Goal: Task Accomplishment & Management: Manage account settings

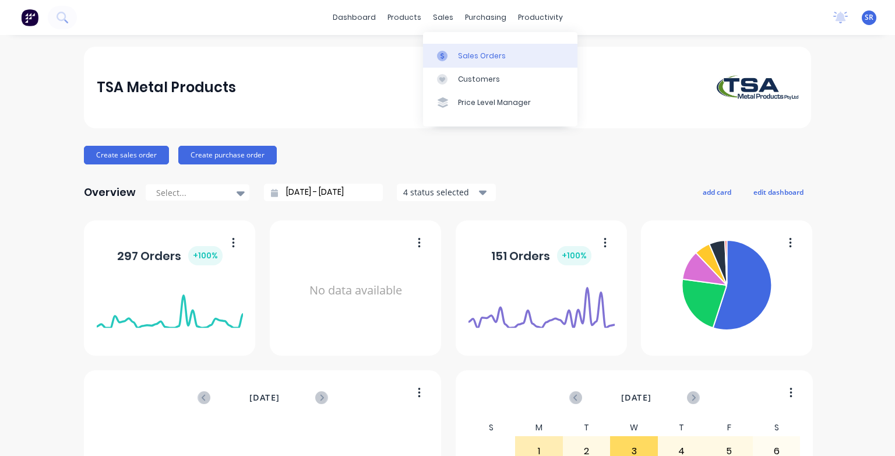
click at [471, 59] on div "Sales Orders" at bounding box center [482, 56] width 48 height 10
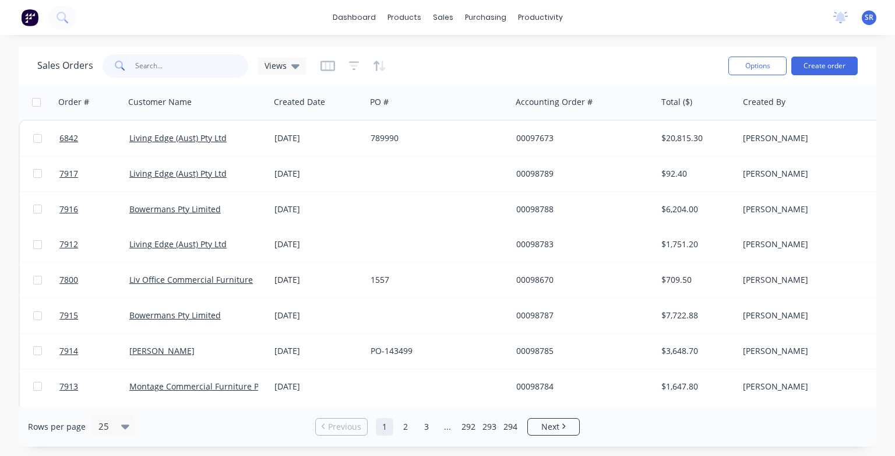
click at [140, 66] on input "text" at bounding box center [192, 65] width 114 height 23
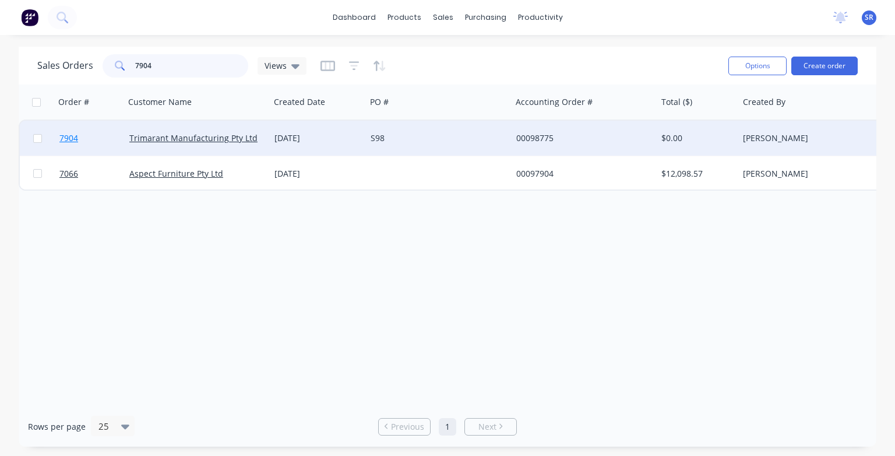
type input "7904"
click at [70, 138] on span "7904" at bounding box center [68, 138] width 19 height 12
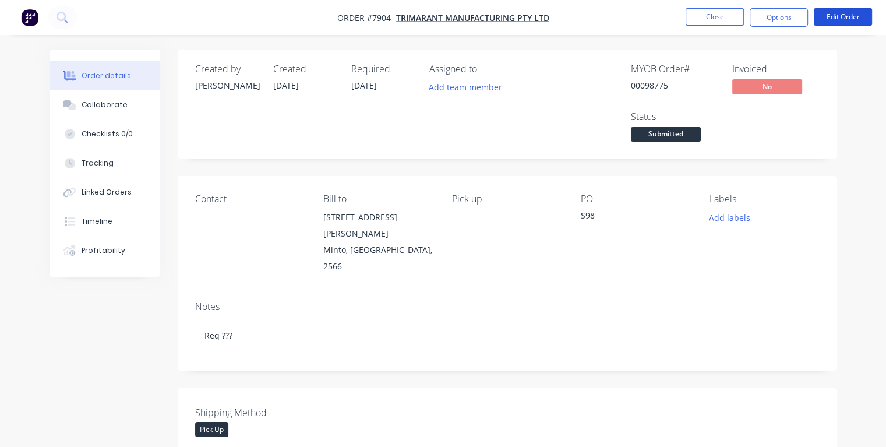
click at [851, 16] on button "Edit Order" at bounding box center [843, 16] width 58 height 17
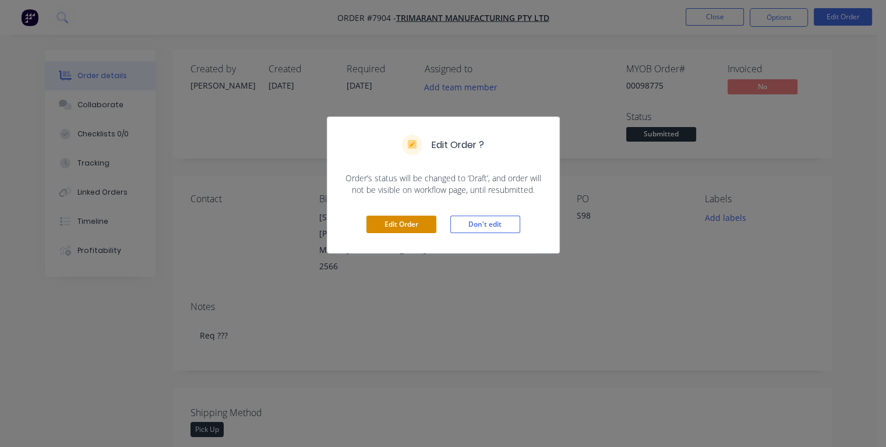
click at [400, 223] on button "Edit Order" at bounding box center [401, 224] width 70 height 17
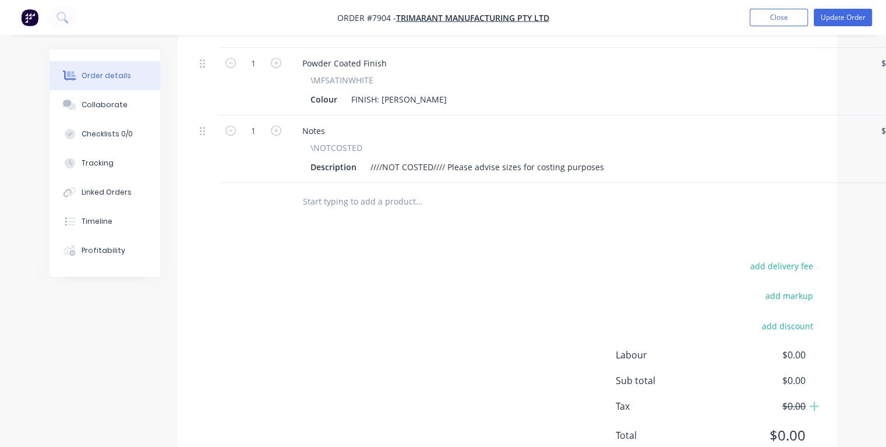
scroll to position [583, 0]
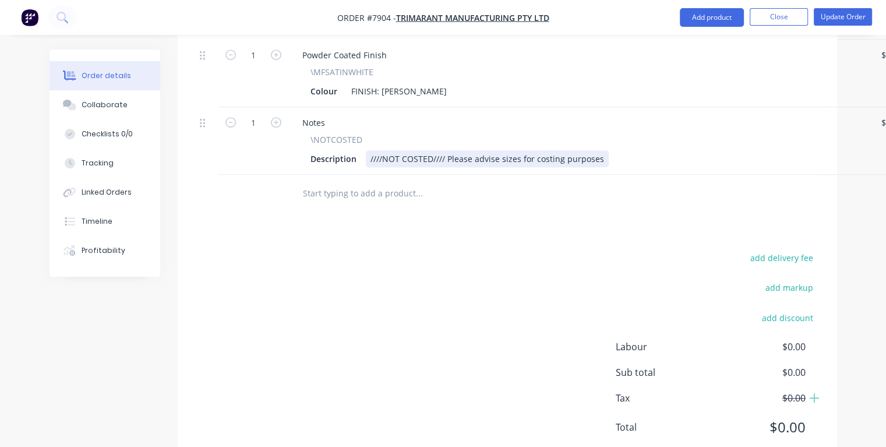
click at [597, 150] on div "////NOT COSTED//// Please advise sizes for costing purposes" at bounding box center [487, 158] width 243 height 17
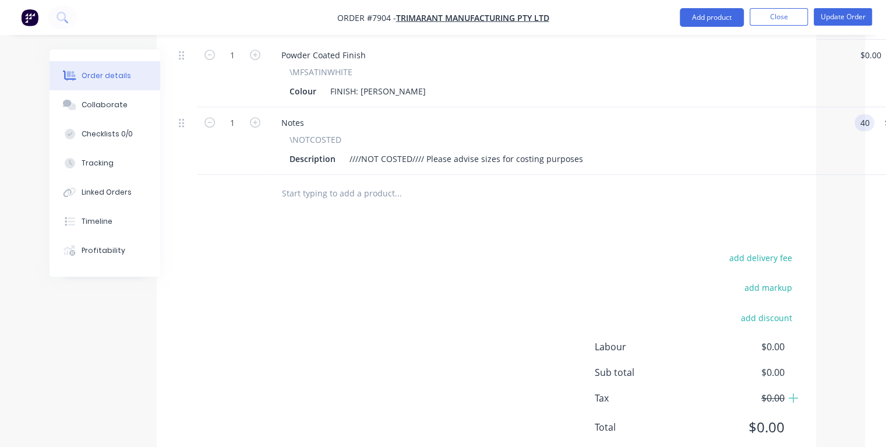
type input "$40.00"
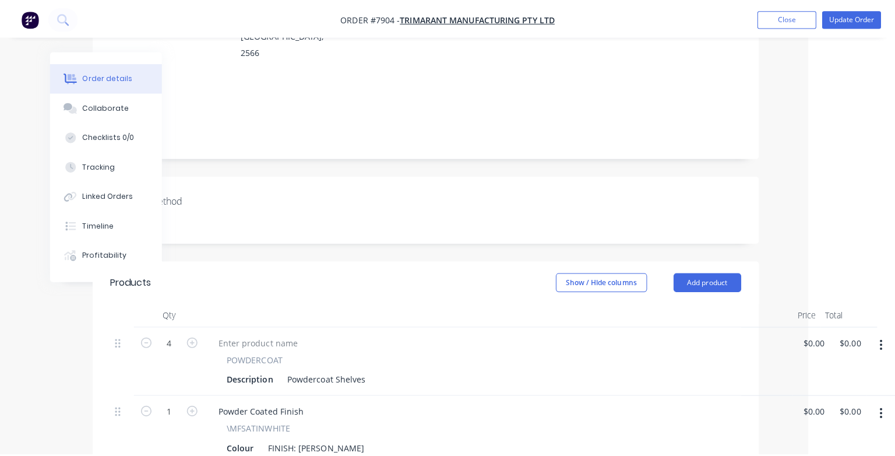
scroll to position [0, 86]
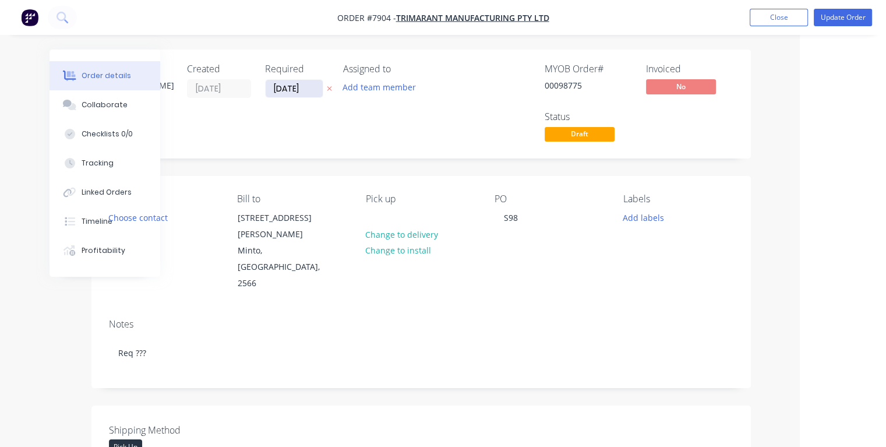
type input "$40.00"
drag, startPoint x: 308, startPoint y: 90, endPoint x: 268, endPoint y: 90, distance: 40.2
click at [268, 90] on input "[DATE]" at bounding box center [294, 88] width 57 height 17
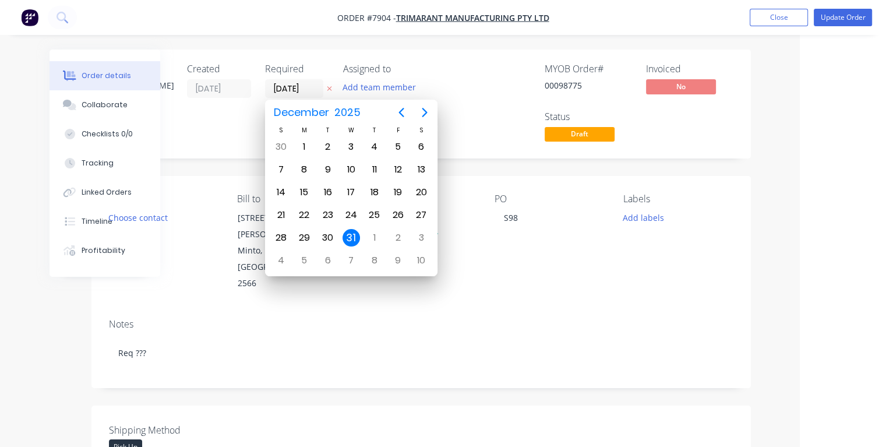
type input "[DATE]"
click at [352, 149] on div "3" at bounding box center [351, 146] width 17 height 17
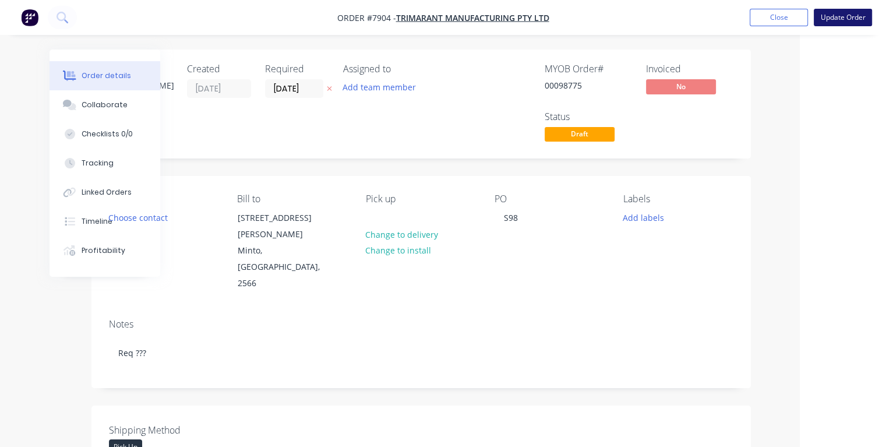
click at [841, 20] on button "Update Order" at bounding box center [843, 17] width 58 height 17
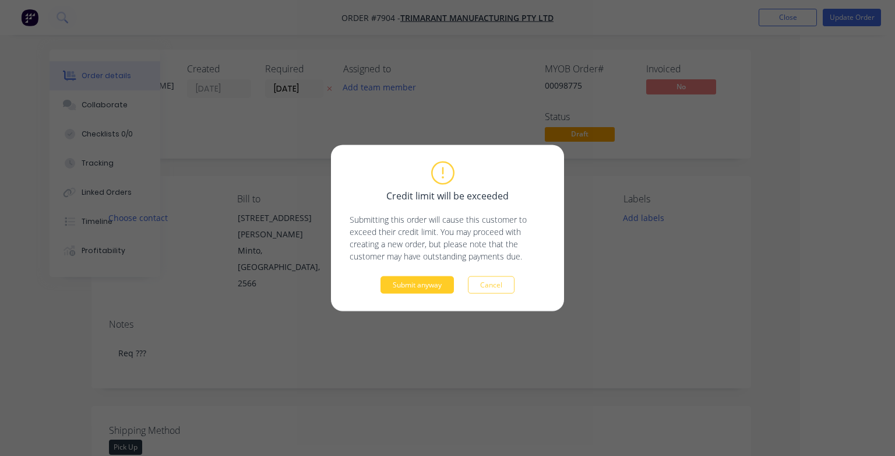
click at [423, 284] on button "Submit anyway" at bounding box center [416, 284] width 73 height 17
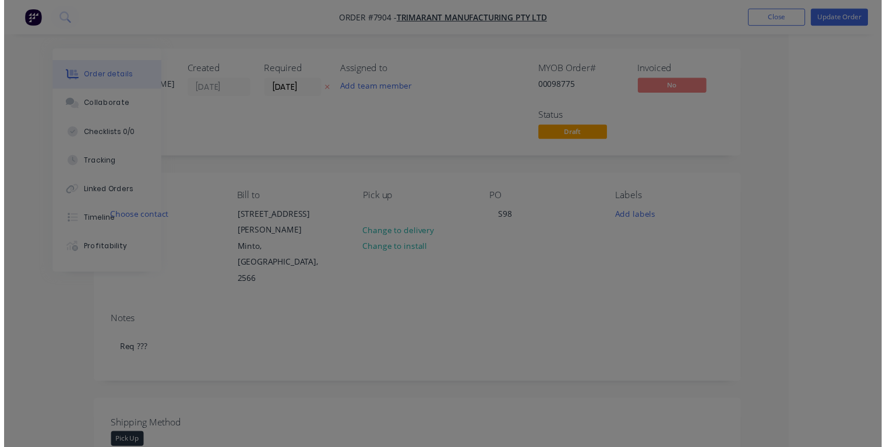
scroll to position [0, 63]
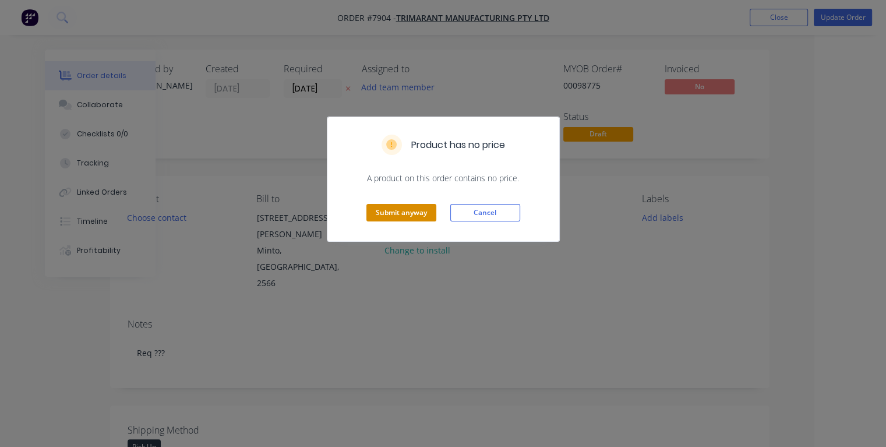
click at [415, 211] on button "Submit anyway" at bounding box center [401, 212] width 70 height 17
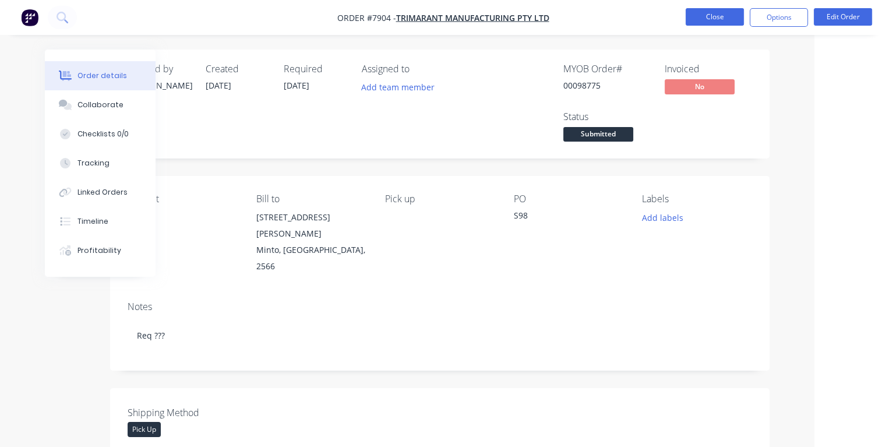
click at [722, 20] on button "Close" at bounding box center [715, 16] width 58 height 17
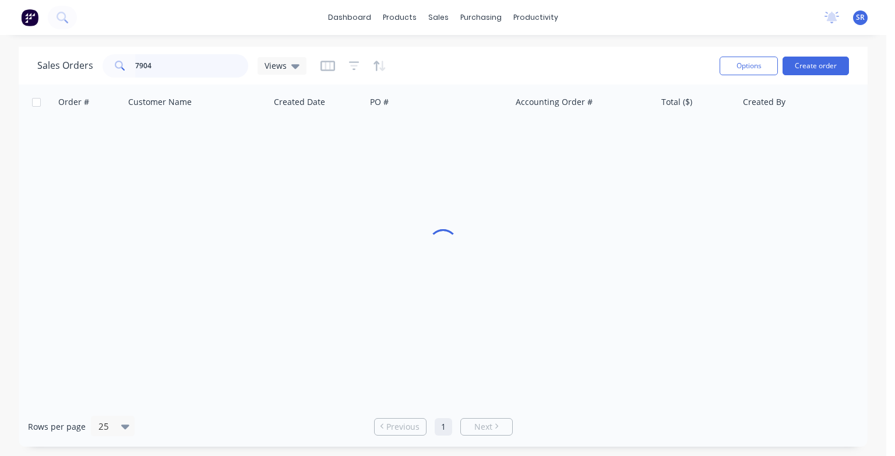
click at [181, 71] on input "7904" at bounding box center [192, 65] width 114 height 23
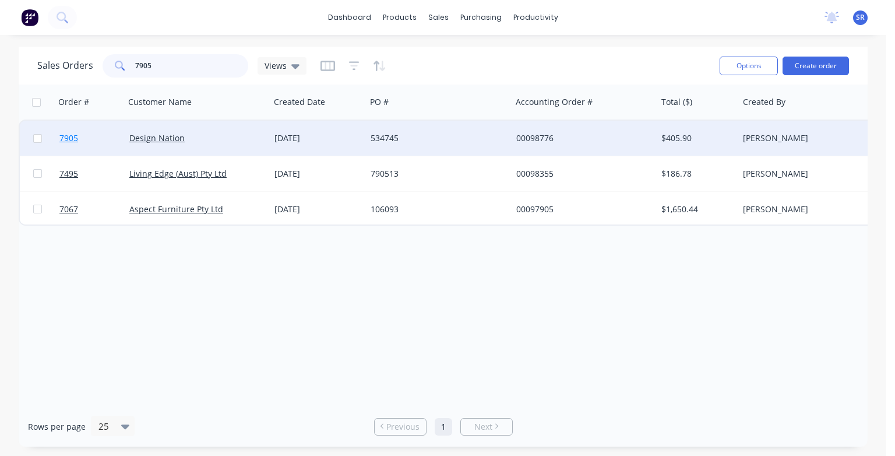
type input "7905"
click at [70, 136] on span "7905" at bounding box center [68, 138] width 19 height 12
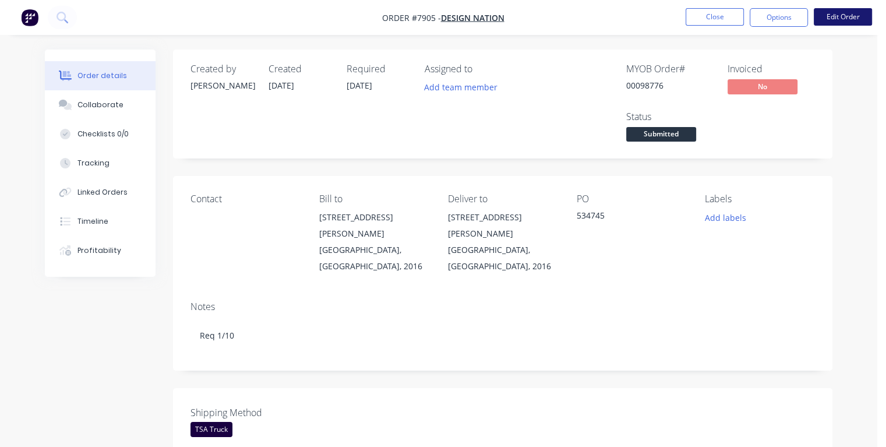
click at [847, 19] on button "Edit Order" at bounding box center [843, 16] width 58 height 17
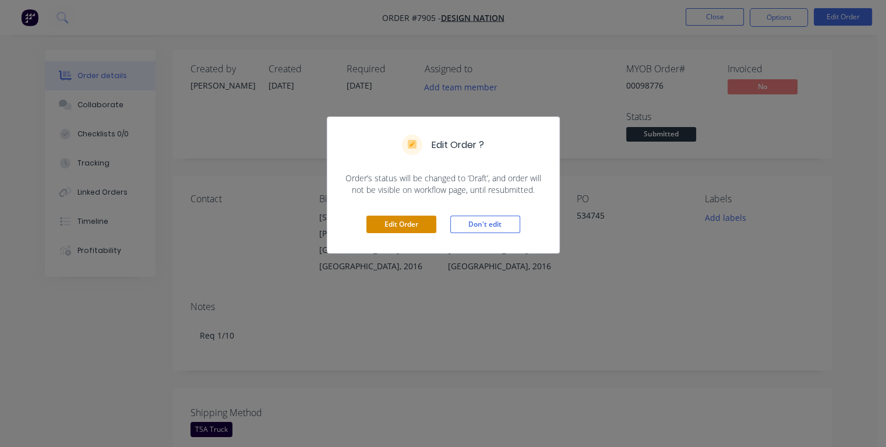
click at [402, 226] on button "Edit Order" at bounding box center [401, 224] width 70 height 17
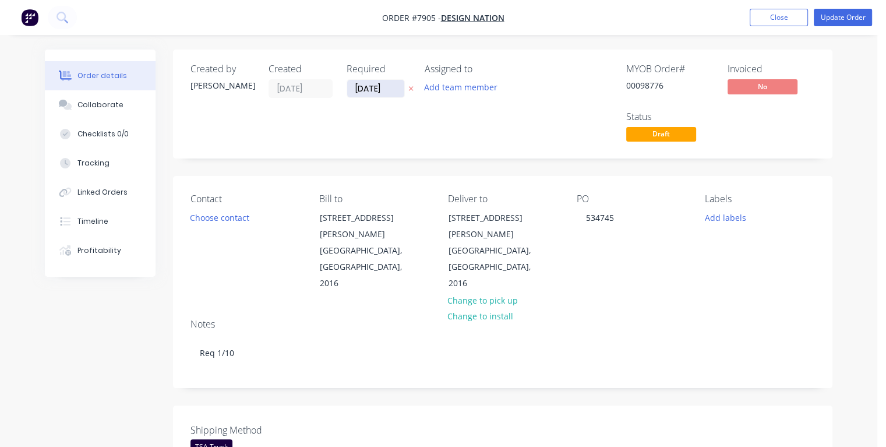
drag, startPoint x: 386, startPoint y: 87, endPoint x: 355, endPoint y: 90, distance: 30.4
click at [355, 90] on input "[DATE]" at bounding box center [375, 88] width 57 height 17
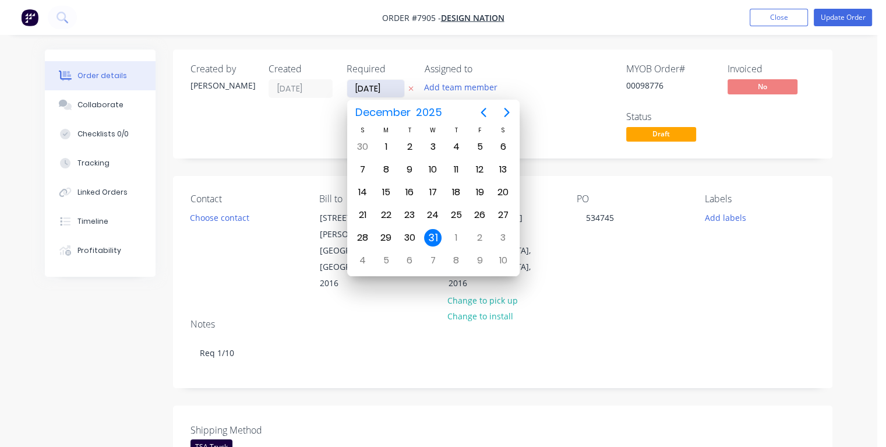
type input "[DATE]"
click at [384, 237] on div "29" at bounding box center [386, 237] width 17 height 17
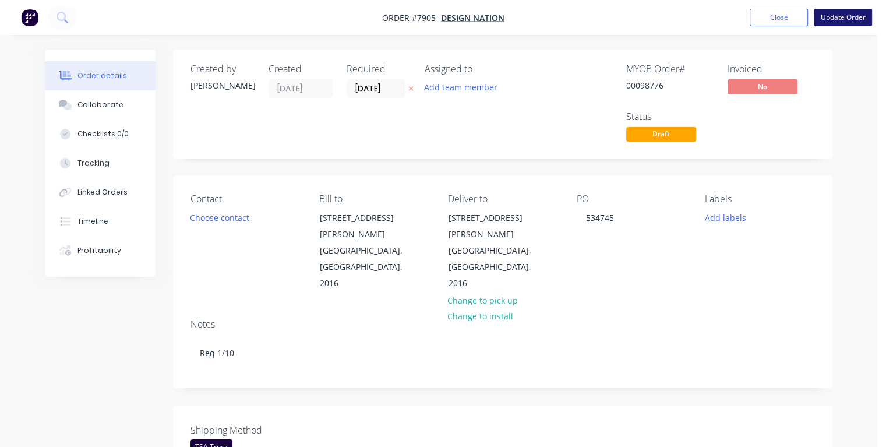
click at [831, 22] on button "Update Order" at bounding box center [843, 17] width 58 height 17
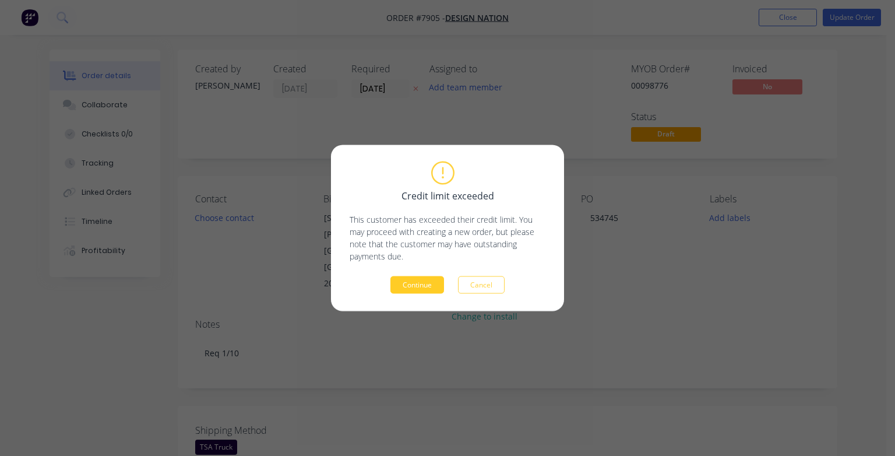
click at [414, 290] on button "Continue" at bounding box center [417, 284] width 54 height 17
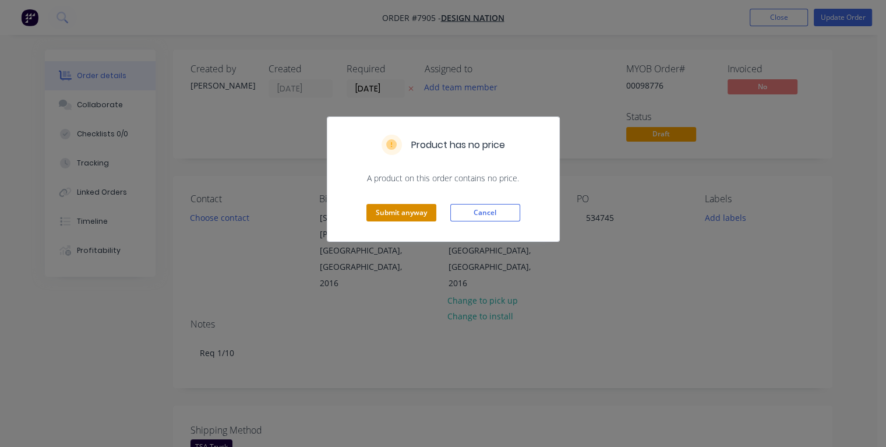
click at [408, 214] on button "Submit anyway" at bounding box center [401, 212] width 70 height 17
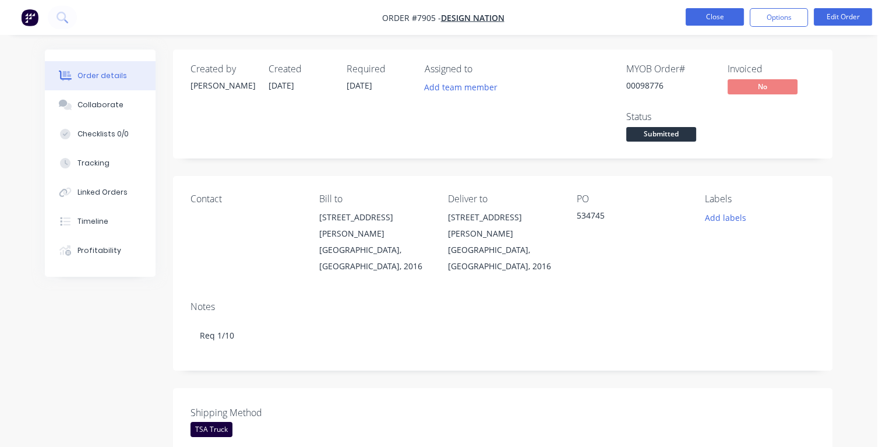
click at [707, 16] on button "Close" at bounding box center [715, 16] width 58 height 17
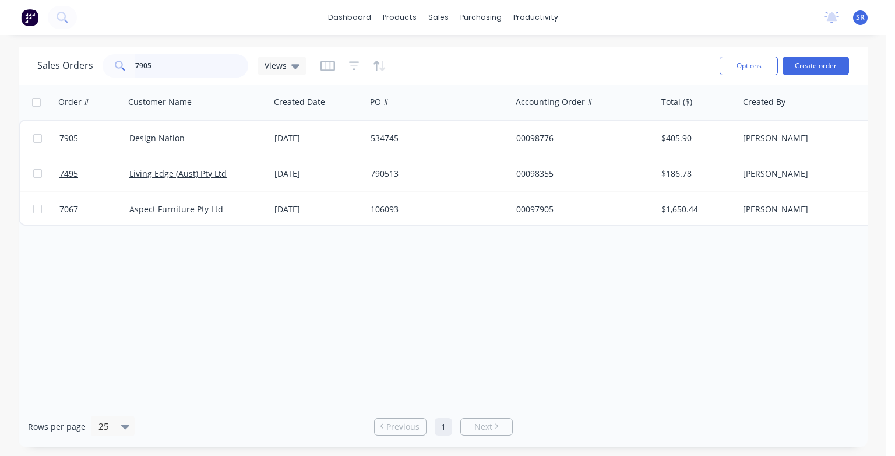
click at [168, 65] on input "7905" at bounding box center [192, 65] width 114 height 23
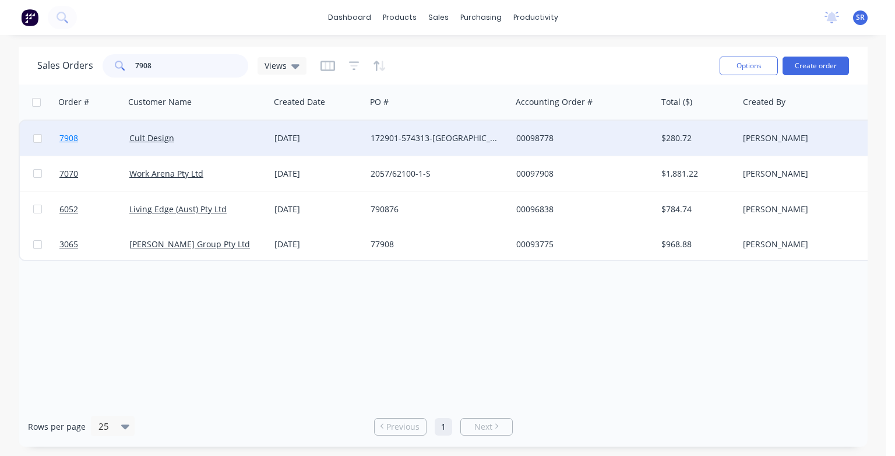
type input "7908"
click at [65, 135] on span "7908" at bounding box center [68, 138] width 19 height 12
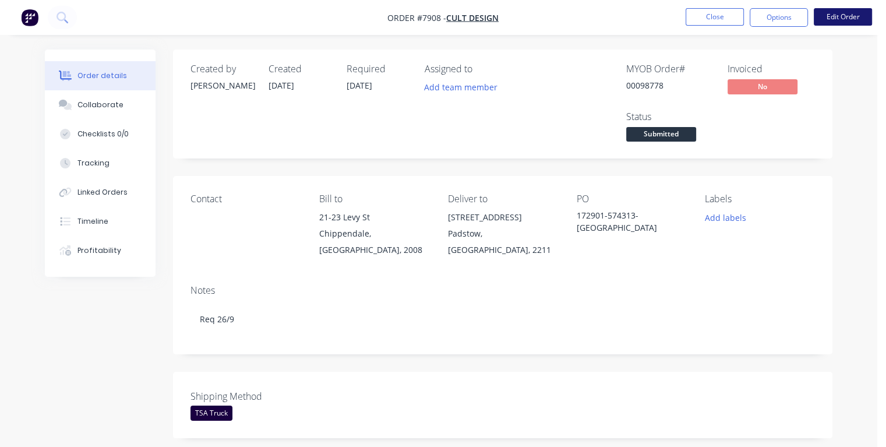
click at [837, 17] on button "Edit Order" at bounding box center [843, 16] width 58 height 17
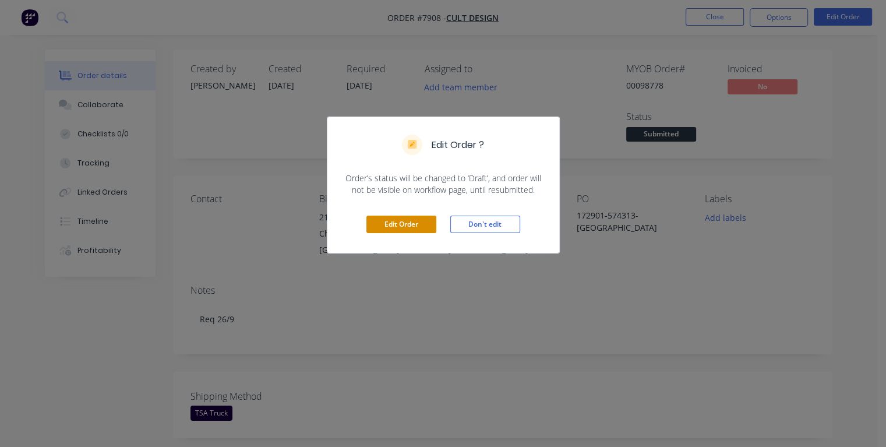
click at [394, 224] on button "Edit Order" at bounding box center [401, 224] width 70 height 17
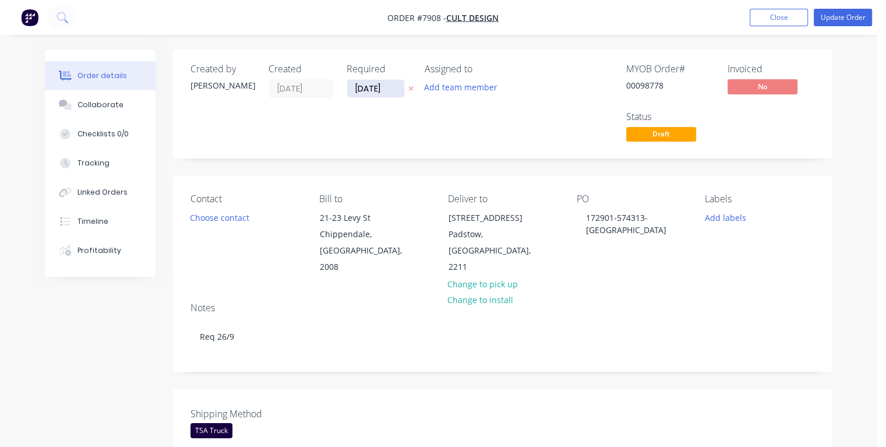
drag, startPoint x: 386, startPoint y: 87, endPoint x: 352, endPoint y: 90, distance: 33.9
click at [352, 90] on input "[DATE]" at bounding box center [375, 88] width 57 height 17
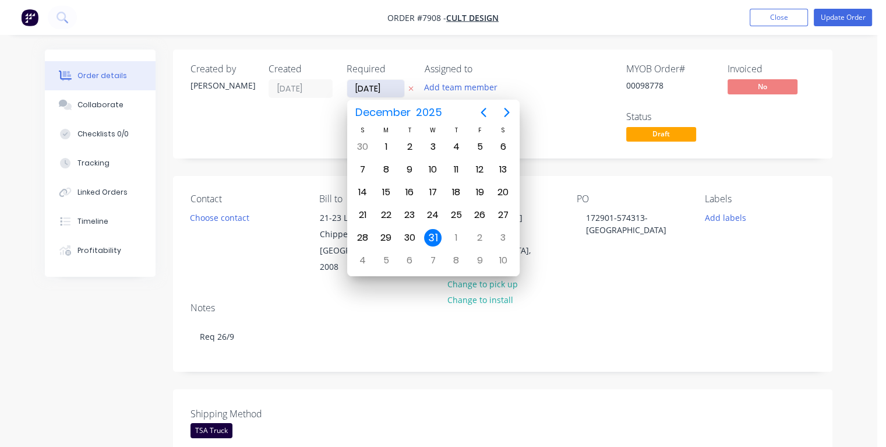
type input "[DATE]"
click at [453, 211] on div "25" at bounding box center [455, 214] width 17 height 17
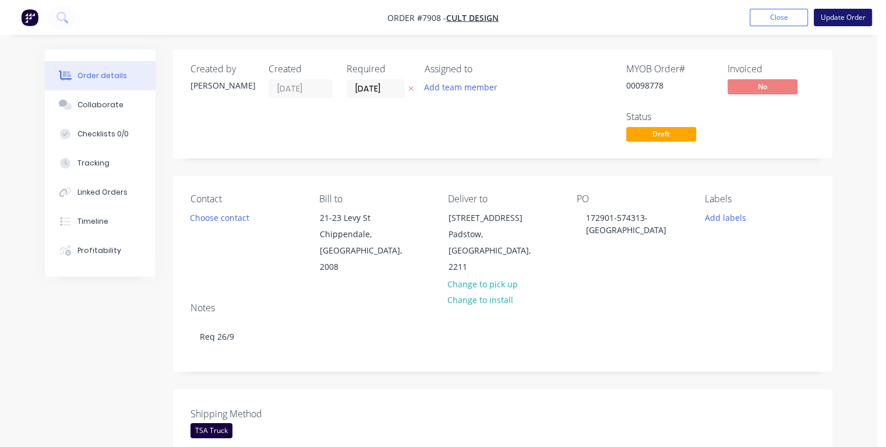
click at [835, 19] on button "Update Order" at bounding box center [843, 17] width 58 height 17
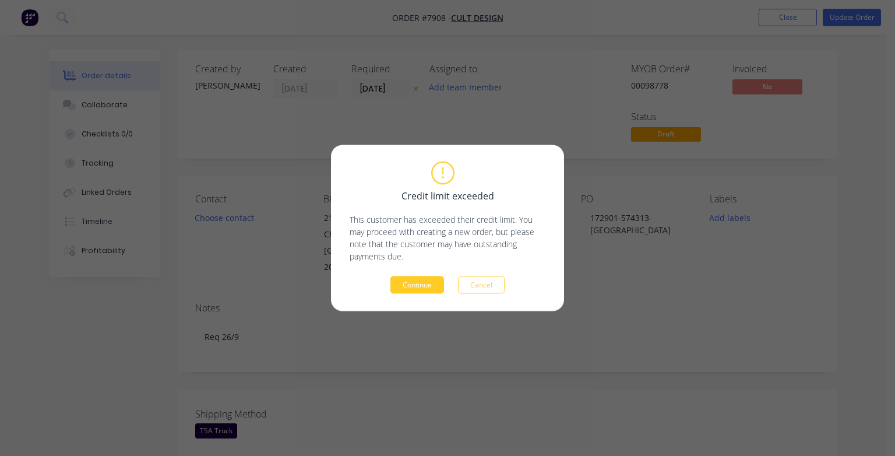
click at [426, 282] on button "Continue" at bounding box center [417, 284] width 54 height 17
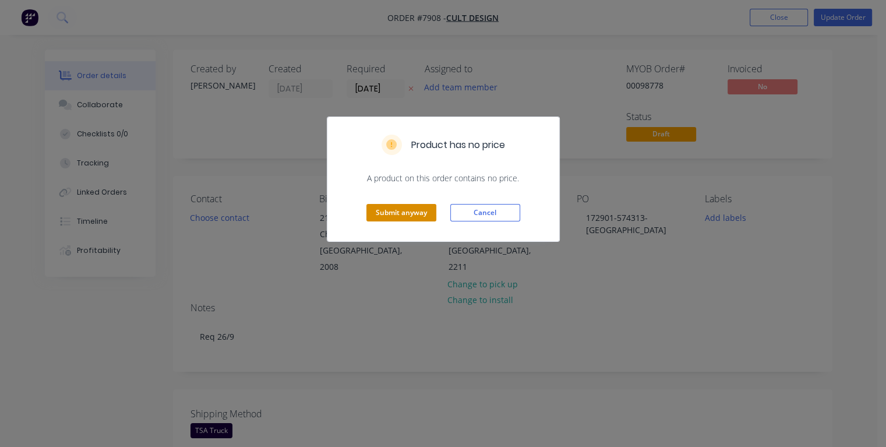
click at [418, 202] on div "Submit anyway Cancel" at bounding box center [443, 212] width 232 height 57
click at [419, 211] on button "Submit anyway" at bounding box center [401, 212] width 70 height 17
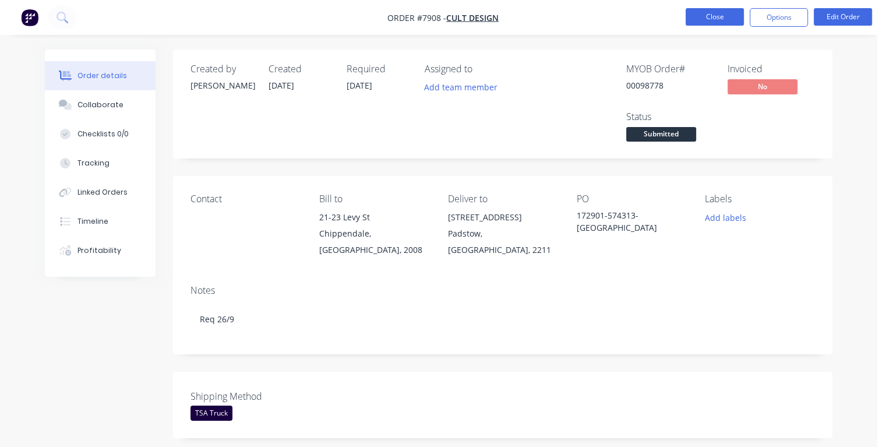
click at [711, 17] on button "Close" at bounding box center [715, 16] width 58 height 17
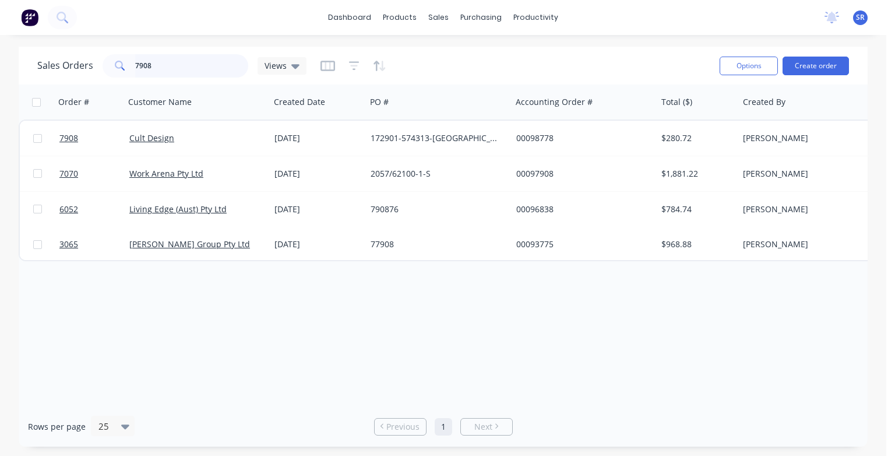
click at [193, 72] on input "7908" at bounding box center [192, 65] width 114 height 23
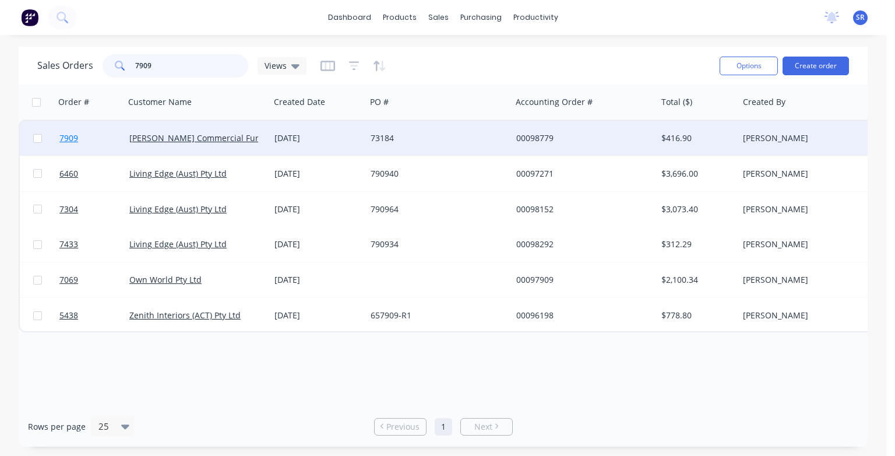
type input "7909"
click at [69, 139] on span "7909" at bounding box center [68, 138] width 19 height 12
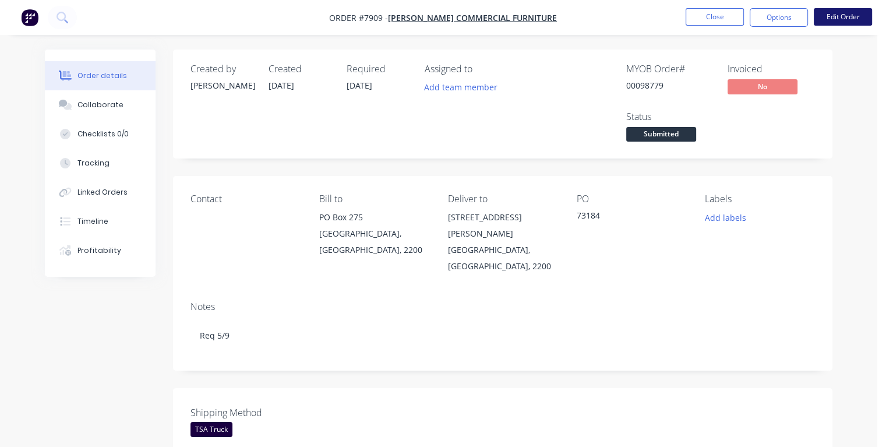
click at [835, 20] on button "Edit Order" at bounding box center [843, 16] width 58 height 17
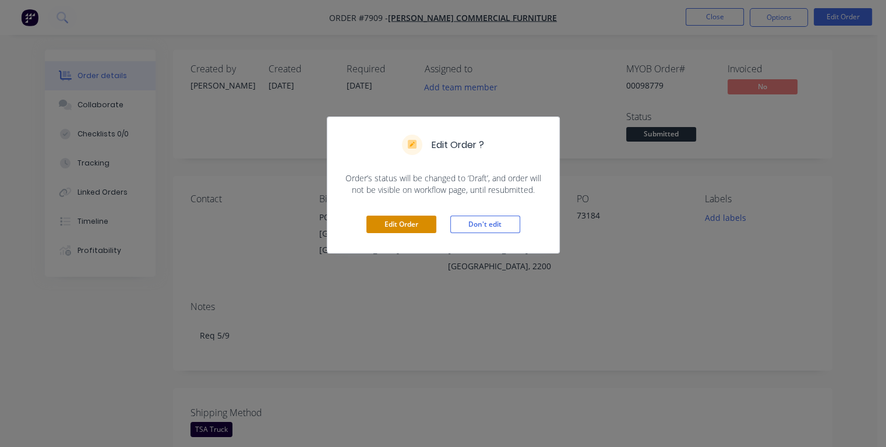
click at [412, 222] on button "Edit Order" at bounding box center [401, 224] width 70 height 17
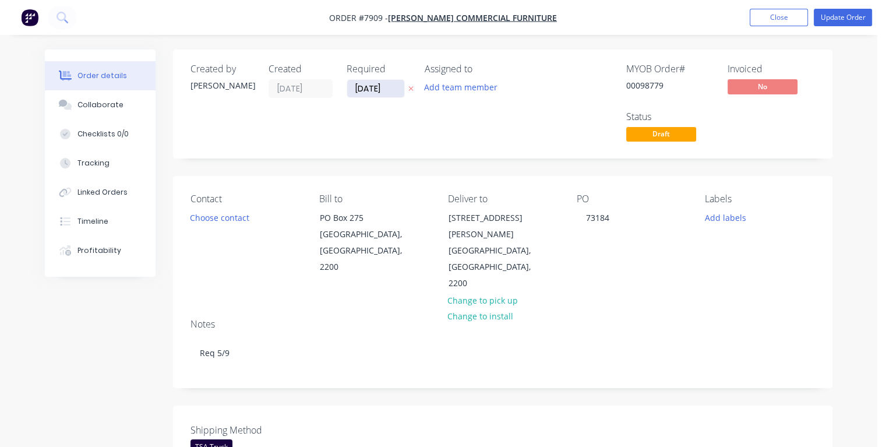
drag, startPoint x: 384, startPoint y: 86, endPoint x: 353, endPoint y: 86, distance: 31.5
click at [353, 86] on input "[DATE]" at bounding box center [375, 88] width 57 height 17
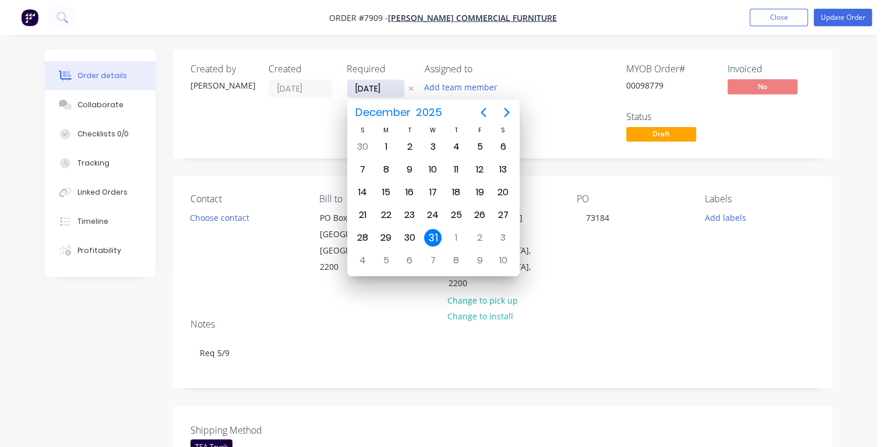
type input "[DATE]"
click at [458, 148] on div "4" at bounding box center [455, 146] width 17 height 17
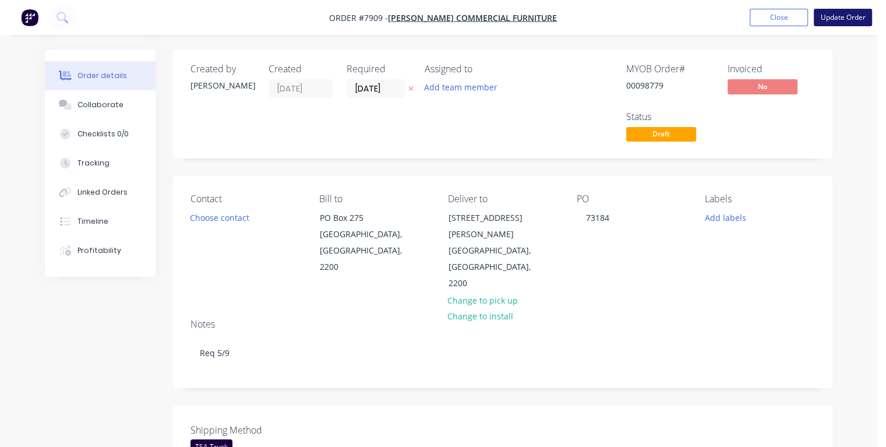
click at [831, 17] on button "Update Order" at bounding box center [843, 17] width 58 height 17
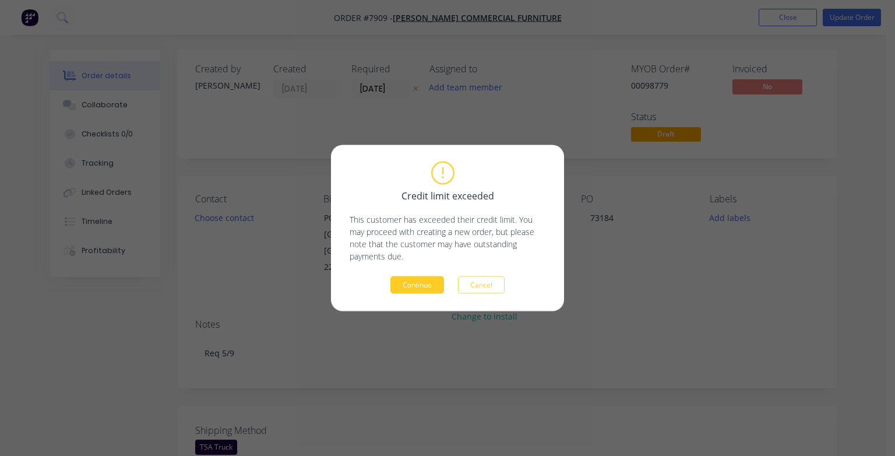
click at [425, 283] on button "Continue" at bounding box center [417, 284] width 54 height 17
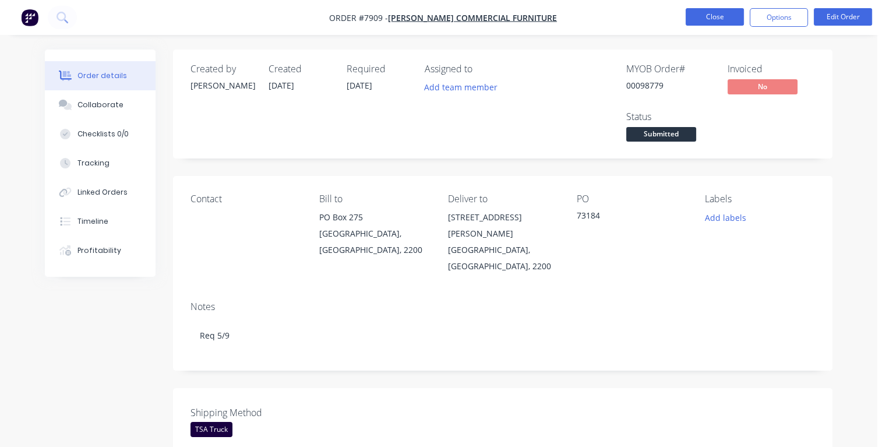
click at [704, 20] on button "Close" at bounding box center [715, 16] width 58 height 17
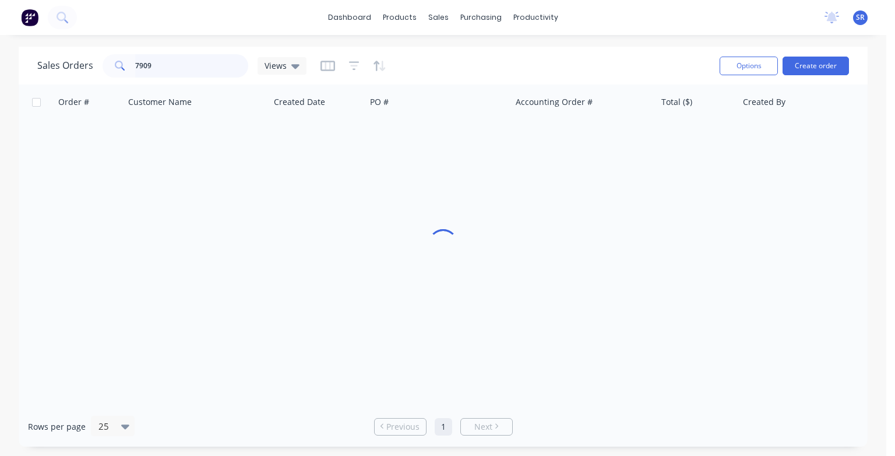
click at [181, 65] on input "7909" at bounding box center [192, 65] width 114 height 23
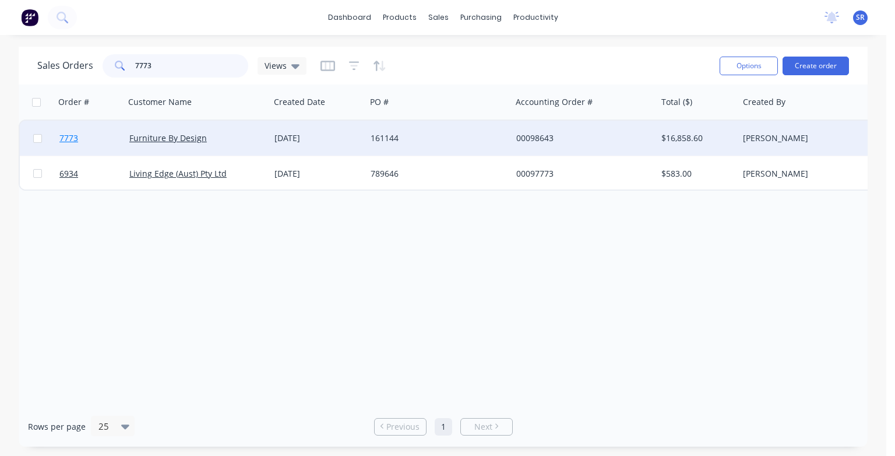
type input "7773"
click at [63, 139] on span "7773" at bounding box center [68, 138] width 19 height 12
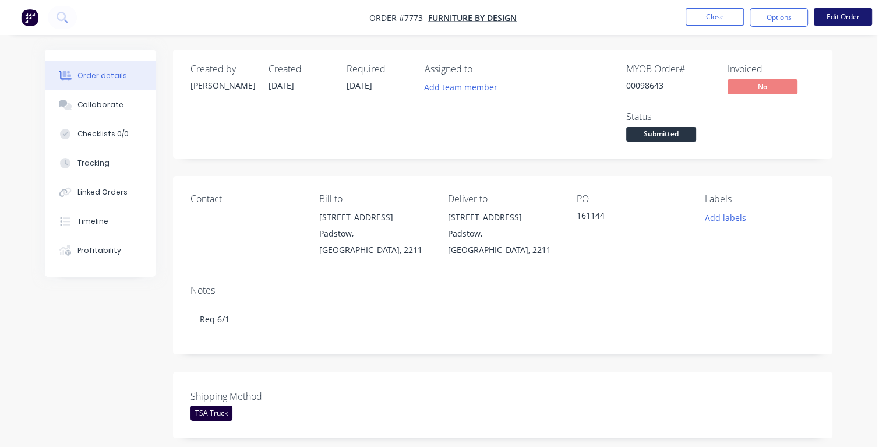
click at [836, 20] on button "Edit Order" at bounding box center [843, 16] width 58 height 17
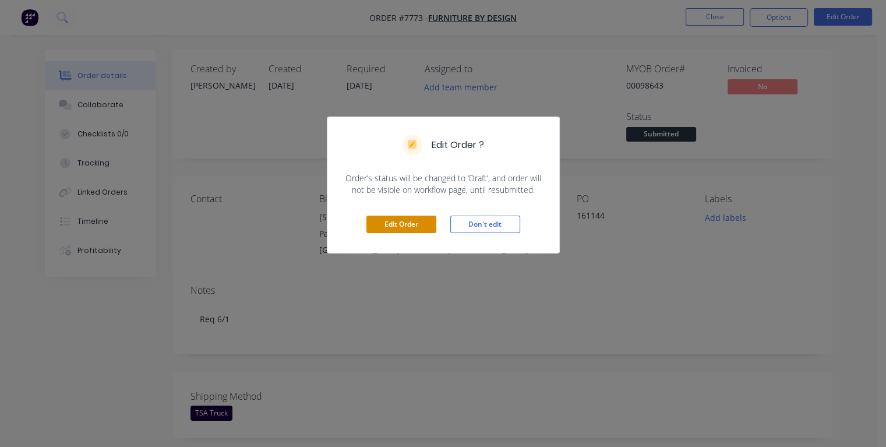
click at [386, 227] on button "Edit Order" at bounding box center [401, 224] width 70 height 17
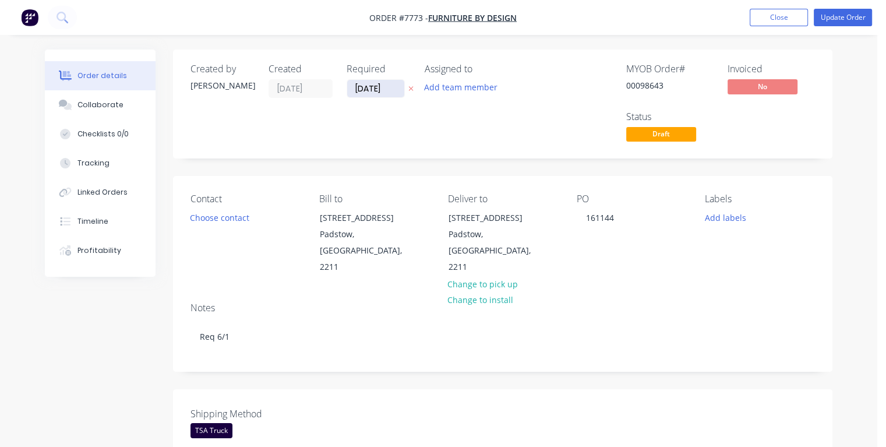
drag, startPoint x: 384, startPoint y: 86, endPoint x: 348, endPoint y: 83, distance: 36.3
click at [348, 83] on input "[DATE]" at bounding box center [375, 88] width 57 height 17
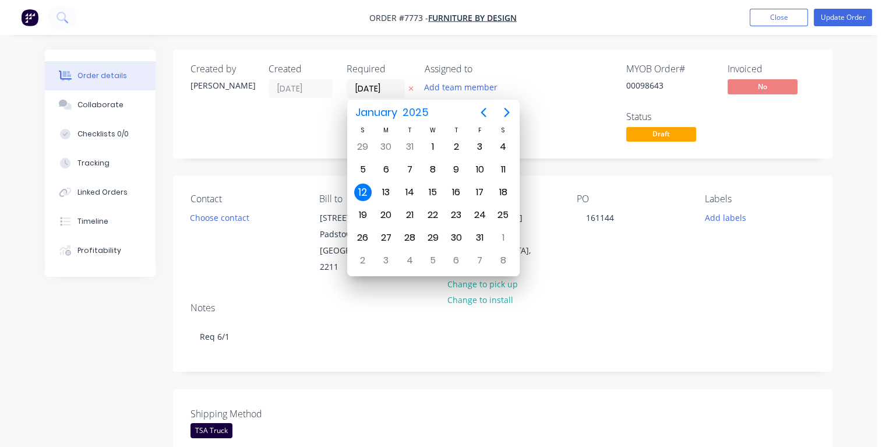
type input "[DATE]"
click at [384, 190] on div "12" at bounding box center [386, 192] width 17 height 17
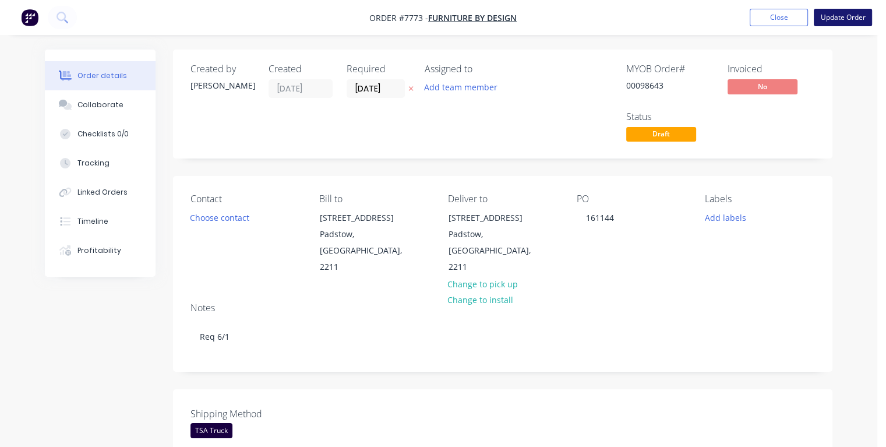
click at [826, 20] on button "Update Order" at bounding box center [843, 17] width 58 height 17
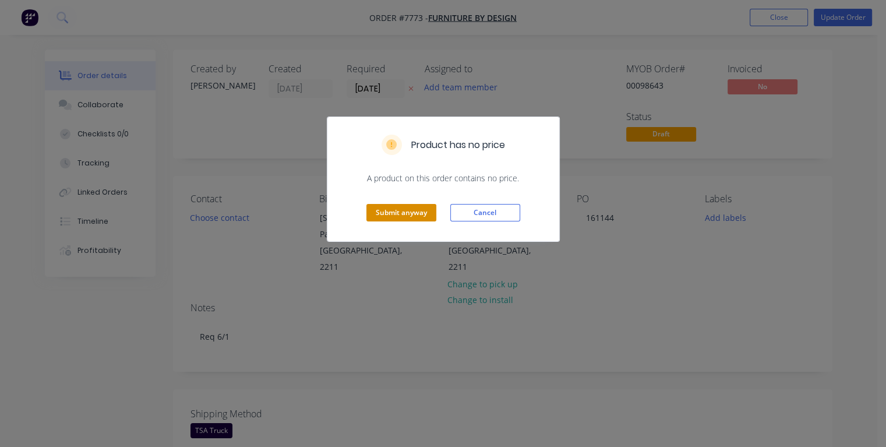
click at [401, 215] on button "Submit anyway" at bounding box center [401, 212] width 70 height 17
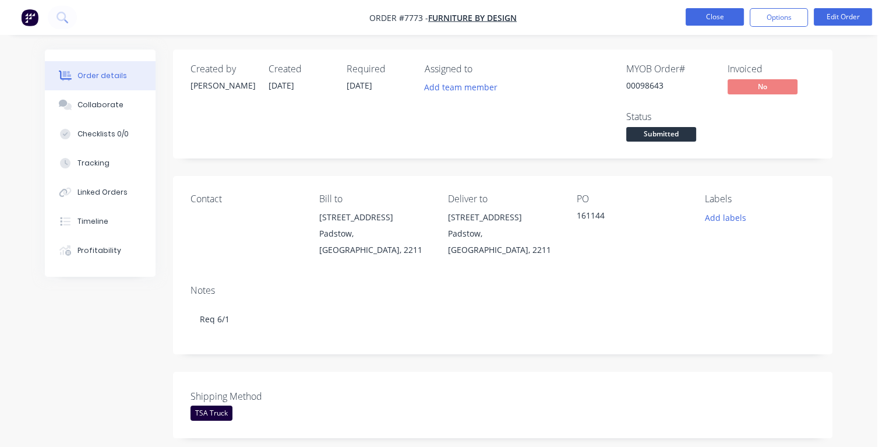
click at [714, 14] on button "Close" at bounding box center [715, 16] width 58 height 17
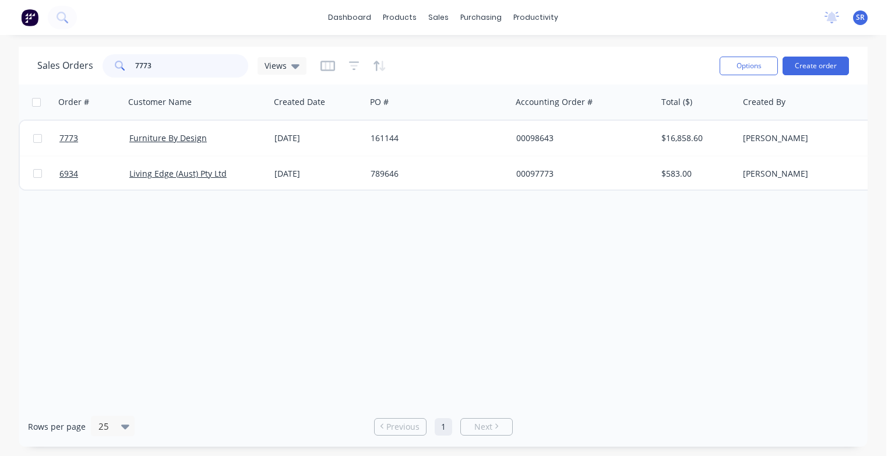
click at [164, 62] on input "7773" at bounding box center [192, 65] width 114 height 23
type input "7910"
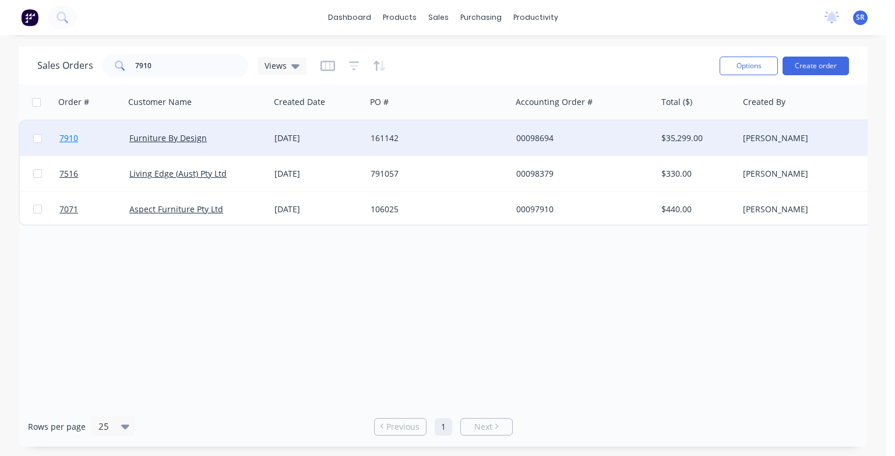
click at [66, 136] on span "7910" at bounding box center [68, 138] width 19 height 12
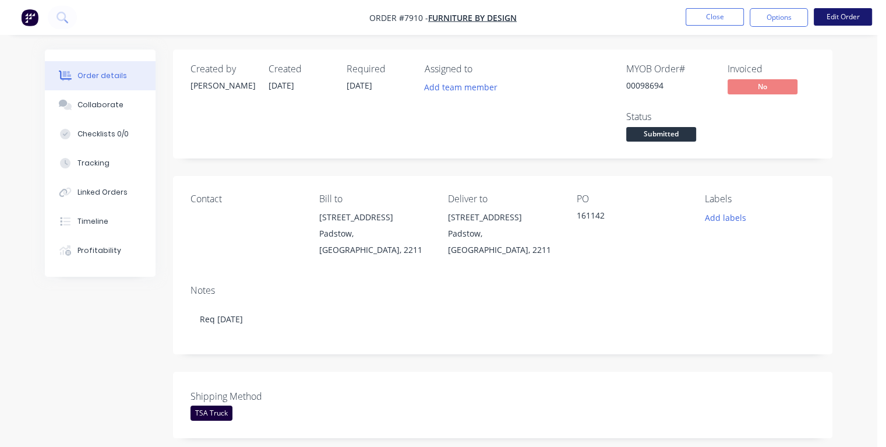
click at [837, 15] on button "Edit Order" at bounding box center [843, 16] width 58 height 17
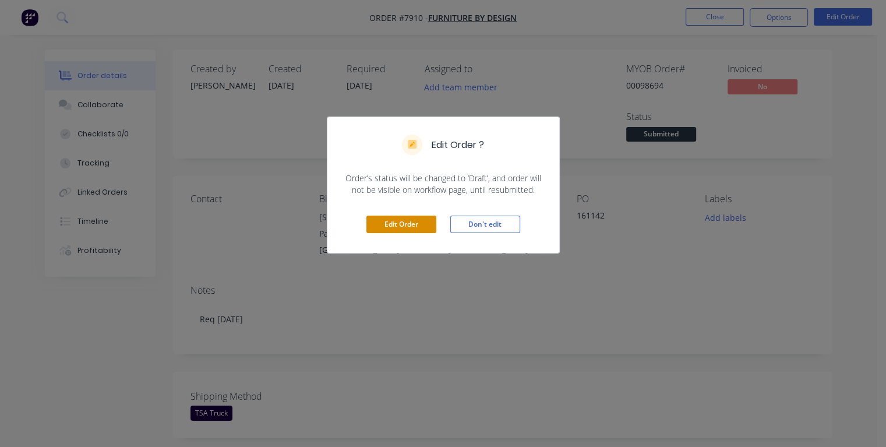
click at [425, 220] on button "Edit Order" at bounding box center [401, 224] width 70 height 17
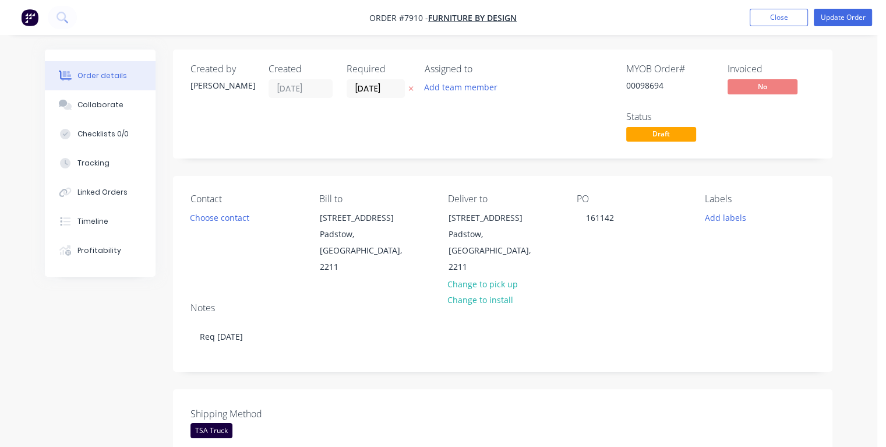
drag, startPoint x: 387, startPoint y: 89, endPoint x: 343, endPoint y: 87, distance: 44.3
click at [343, 87] on div "Created by [PERSON_NAME] Created [DATE] Required [DATE] Assigned to Add team me…" at bounding box center [366, 104] width 351 height 81
type input "[DATE]"
click at [835, 23] on button "Update Order" at bounding box center [843, 17] width 58 height 17
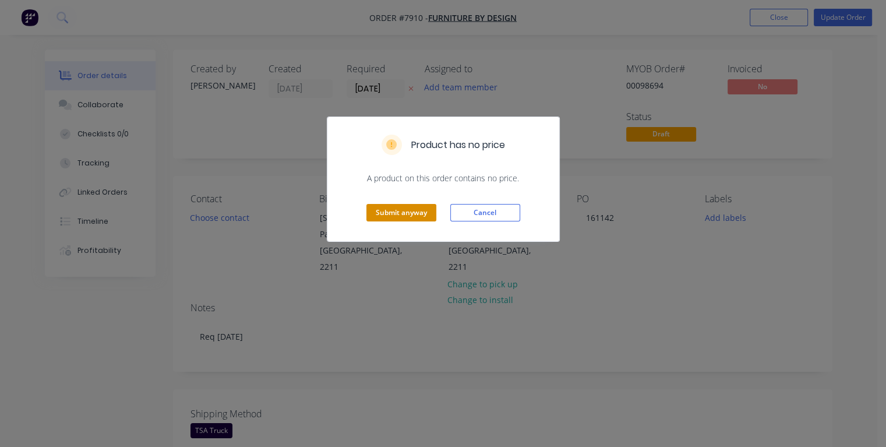
click at [415, 213] on button "Submit anyway" at bounding box center [401, 212] width 70 height 17
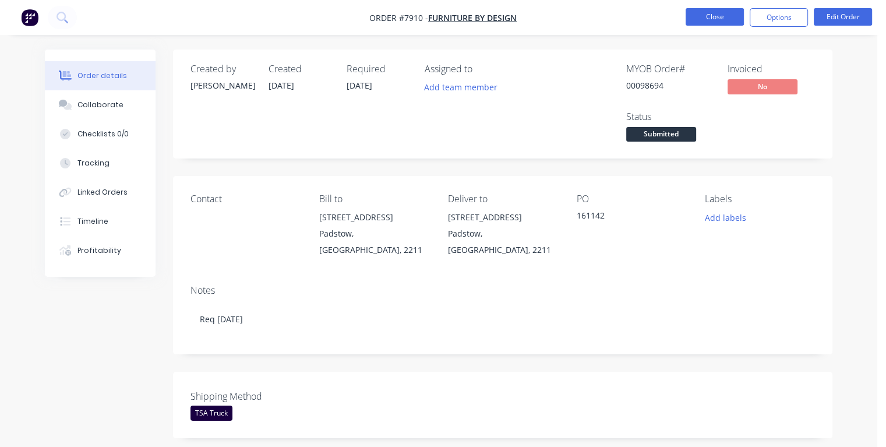
click at [711, 13] on button "Close" at bounding box center [715, 16] width 58 height 17
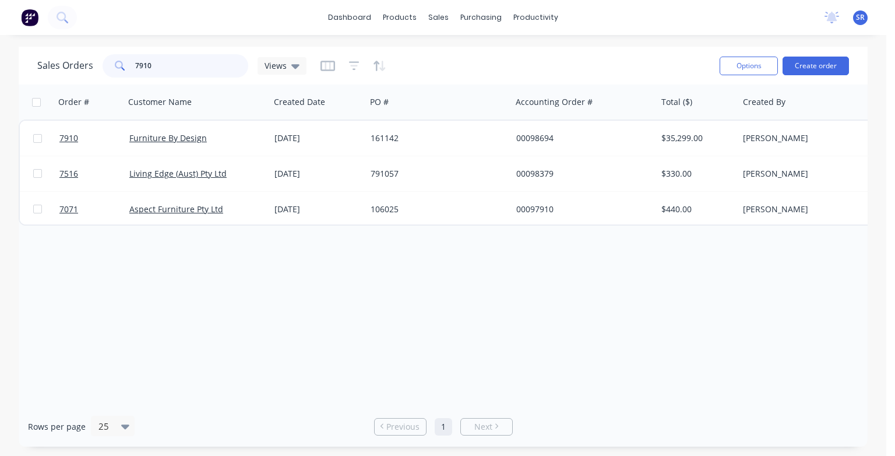
click at [155, 69] on input "7910" at bounding box center [192, 65] width 114 height 23
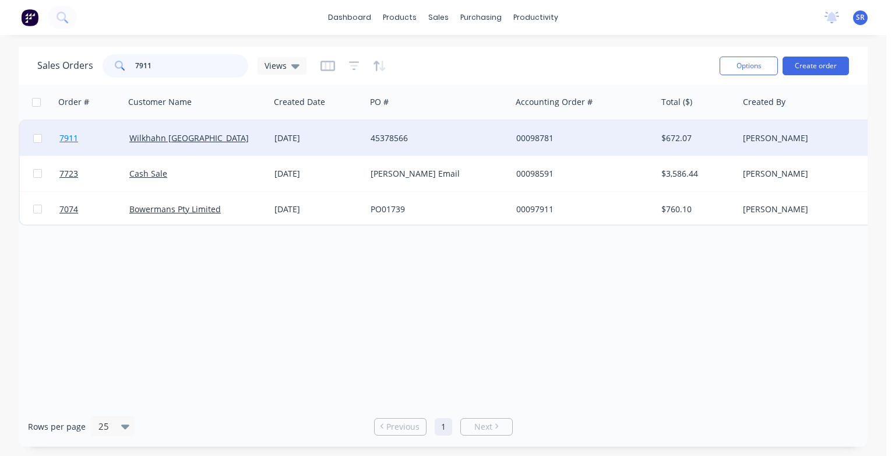
type input "7911"
click at [69, 136] on span "7911" at bounding box center [68, 138] width 19 height 12
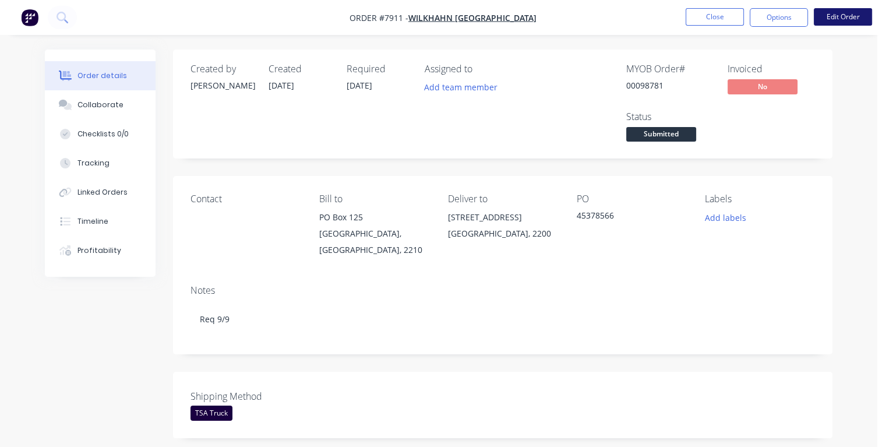
click at [832, 18] on button "Edit Order" at bounding box center [843, 16] width 58 height 17
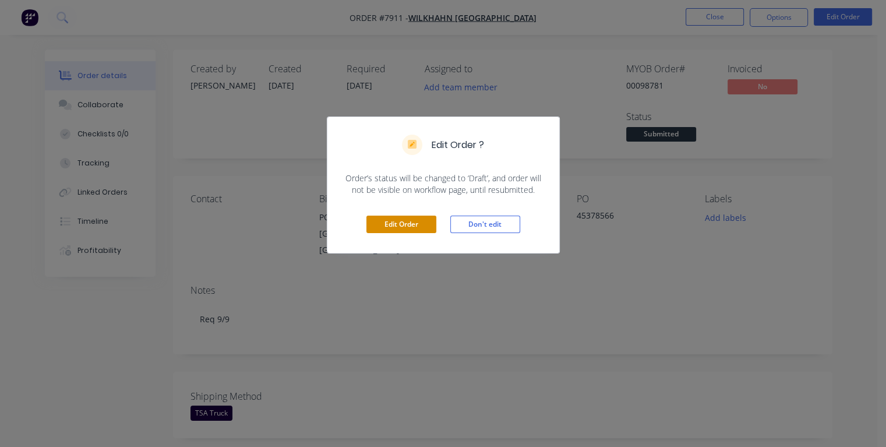
click at [400, 223] on button "Edit Order" at bounding box center [401, 224] width 70 height 17
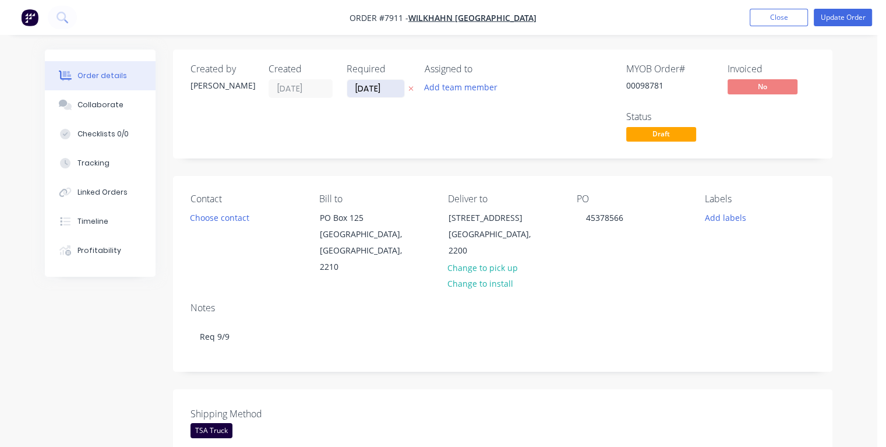
drag, startPoint x: 391, startPoint y: 90, endPoint x: 355, endPoint y: 91, distance: 35.6
click at [354, 89] on input "[DATE]" at bounding box center [375, 88] width 57 height 17
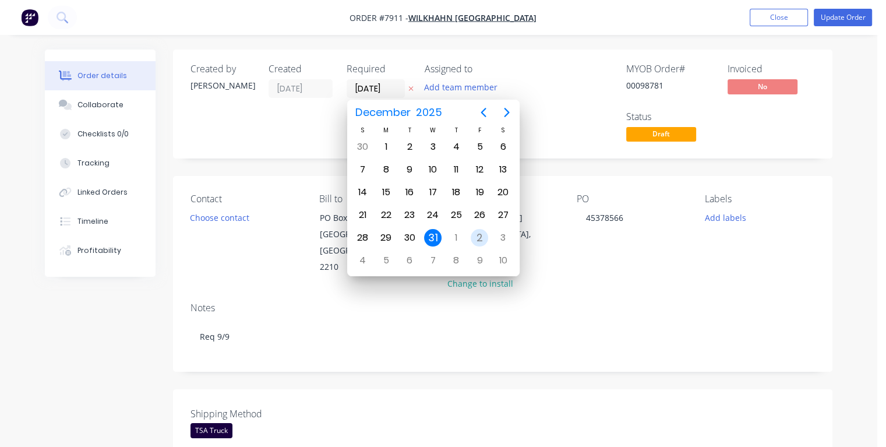
type input "[DATE]"
click at [384, 170] on div "8" at bounding box center [386, 169] width 17 height 17
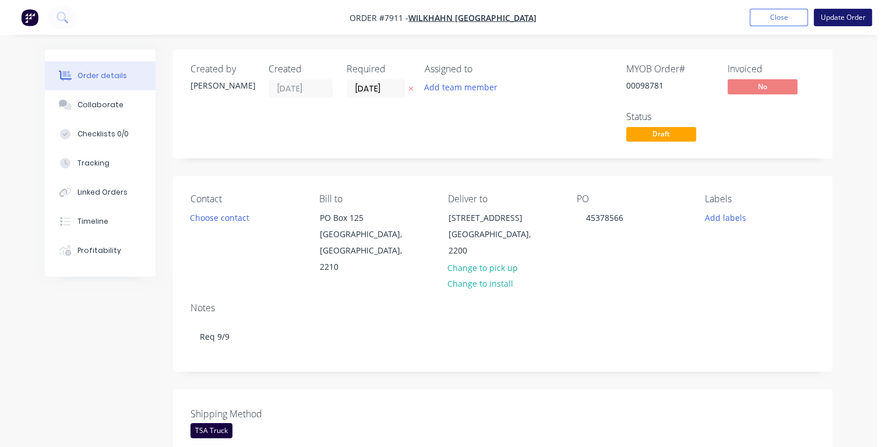
click at [835, 20] on button "Update Order" at bounding box center [843, 17] width 58 height 17
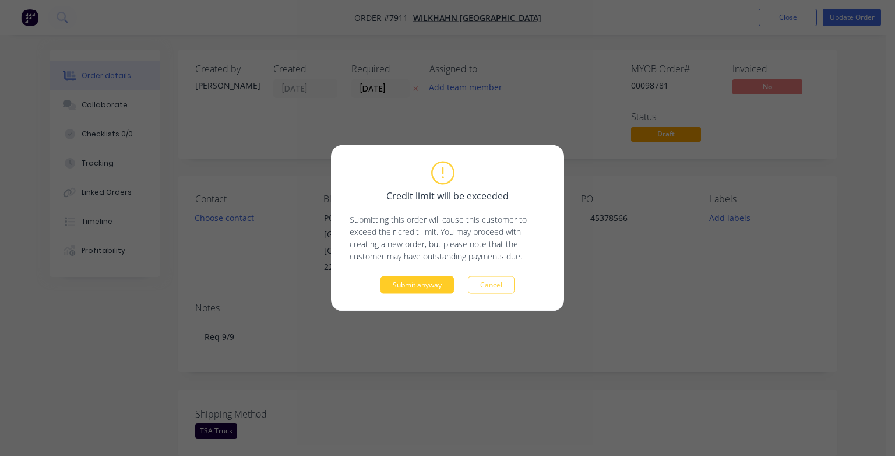
click at [414, 285] on button "Submit anyway" at bounding box center [416, 284] width 73 height 17
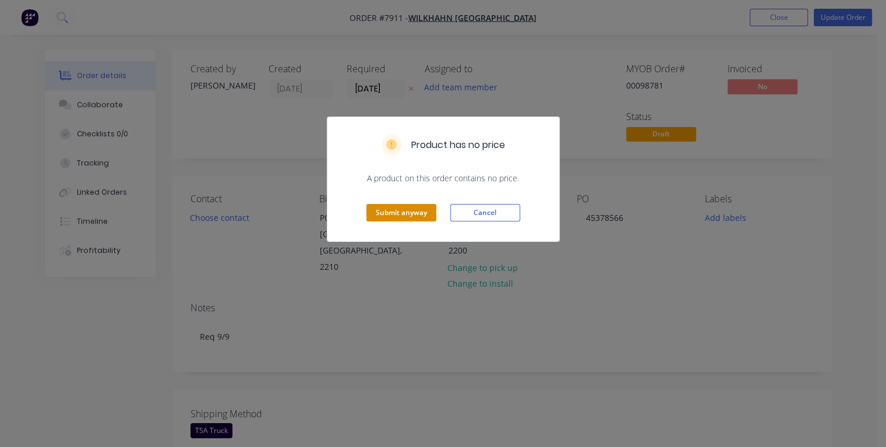
click at [398, 207] on button "Submit anyway" at bounding box center [401, 212] width 70 height 17
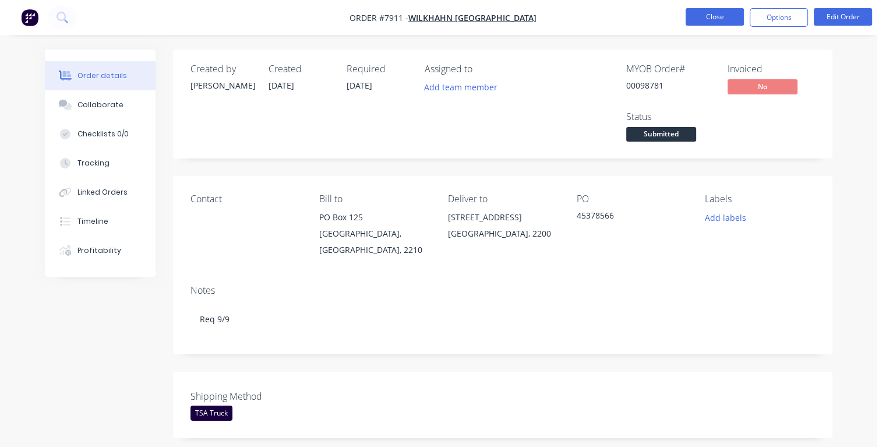
click at [705, 20] on button "Close" at bounding box center [715, 16] width 58 height 17
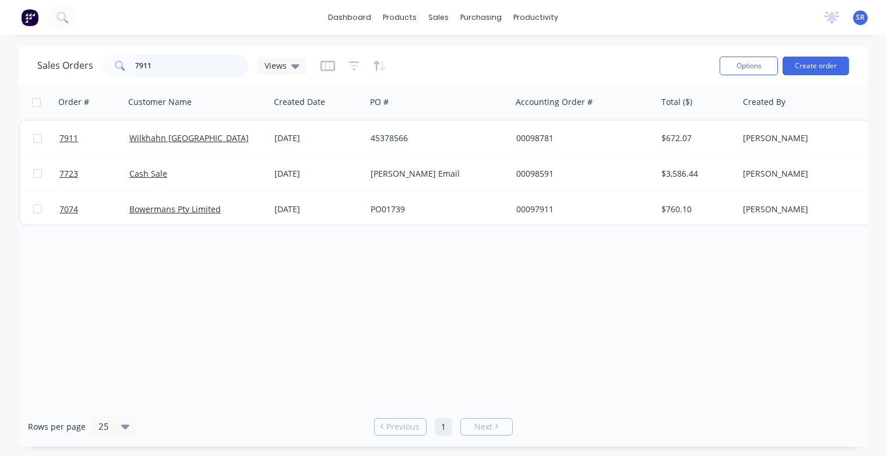
click at [161, 63] on input "7911" at bounding box center [192, 65] width 114 height 23
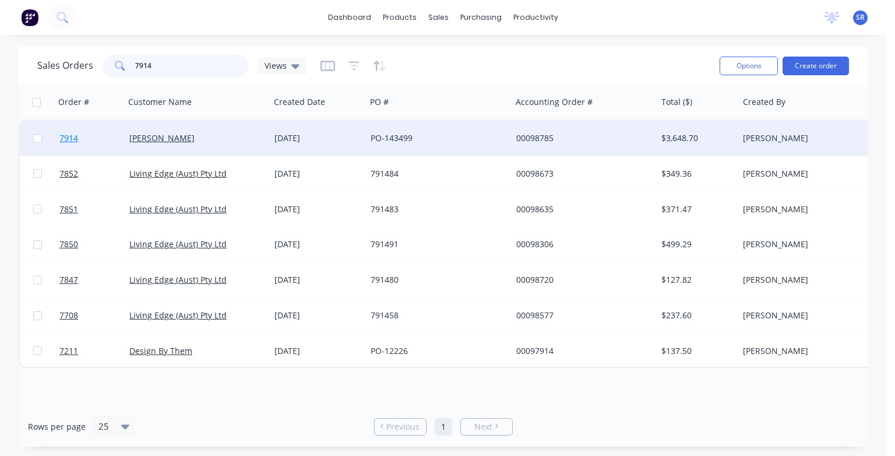
type input "7914"
click at [63, 137] on span "7914" at bounding box center [68, 138] width 19 height 12
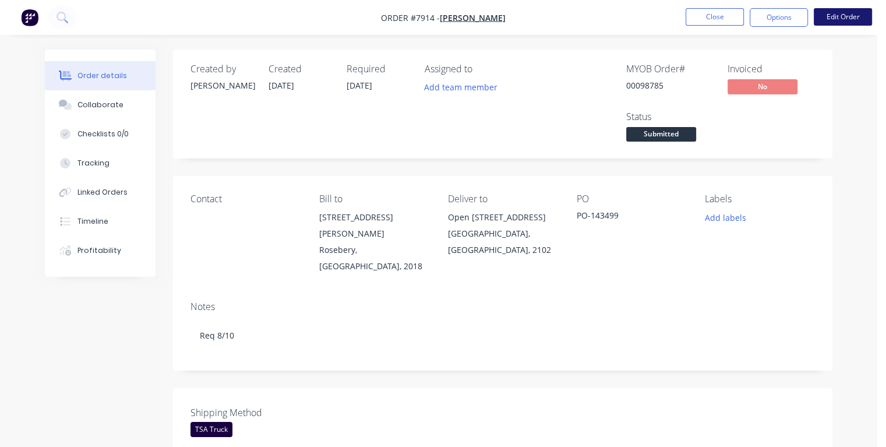
click at [851, 20] on button "Edit Order" at bounding box center [843, 16] width 58 height 17
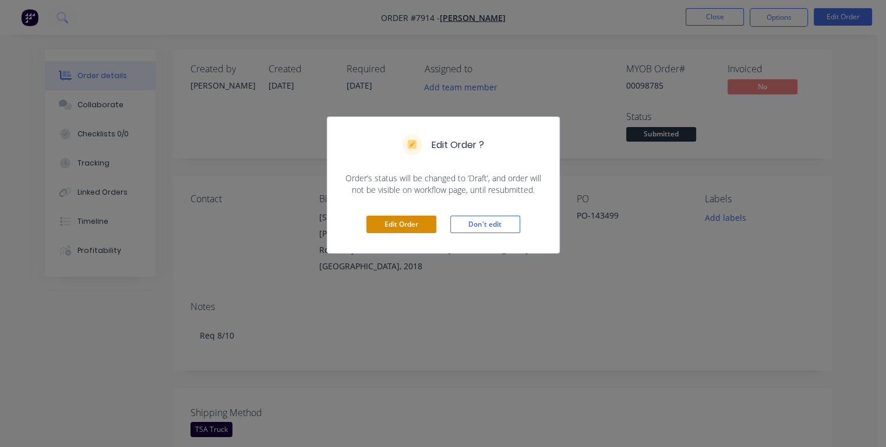
click at [397, 218] on button "Edit Order" at bounding box center [401, 224] width 70 height 17
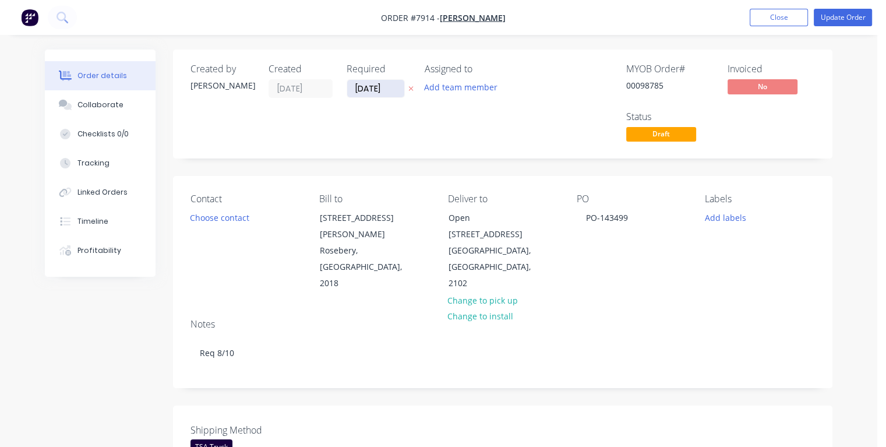
drag, startPoint x: 384, startPoint y: 87, endPoint x: 352, endPoint y: 89, distance: 32.7
click at [352, 89] on input "[DATE]" at bounding box center [375, 88] width 57 height 17
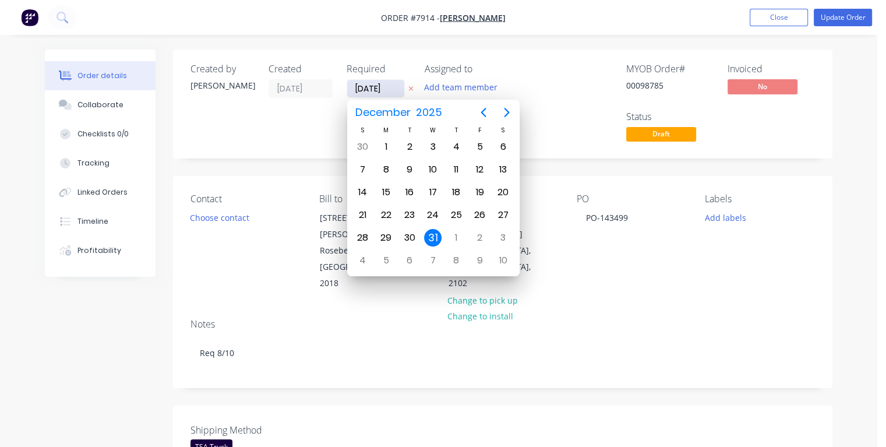
type input "[DATE]"
click at [409, 167] on div "7" at bounding box center [409, 169] width 17 height 17
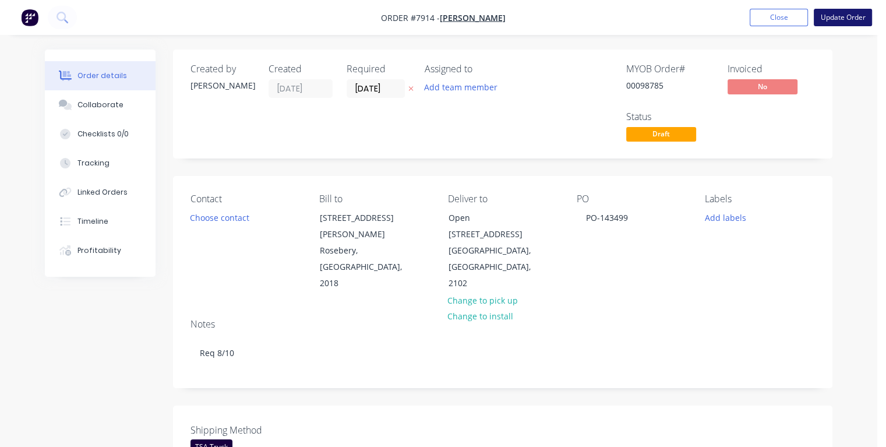
click at [832, 20] on button "Update Order" at bounding box center [843, 17] width 58 height 17
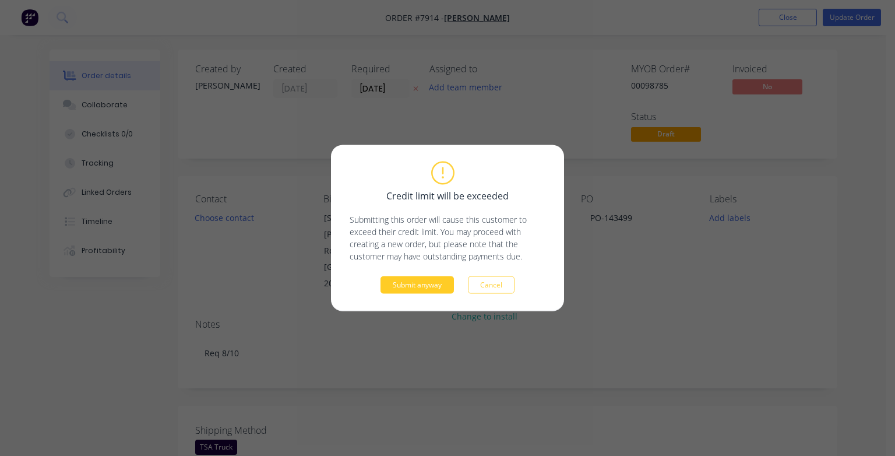
click at [431, 285] on button "Submit anyway" at bounding box center [416, 284] width 73 height 17
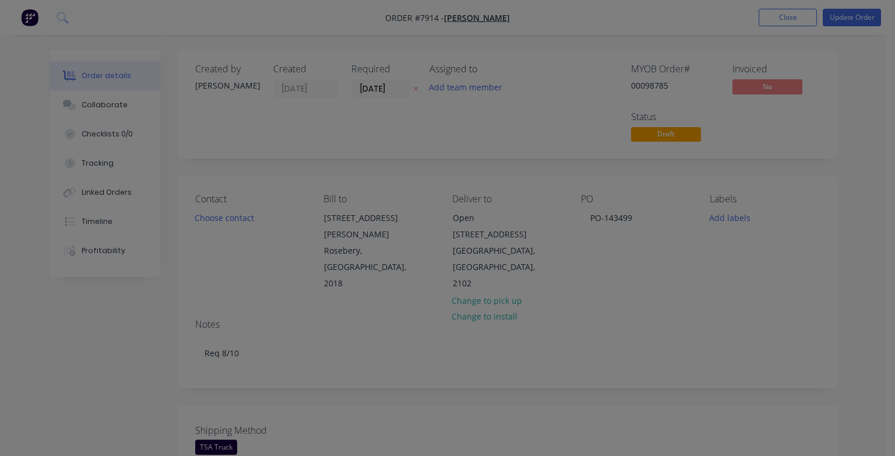
type input "$237.00"
type input "$711.00"
type input "$530.00"
type input "$2,120.00"
type input "$436.00"
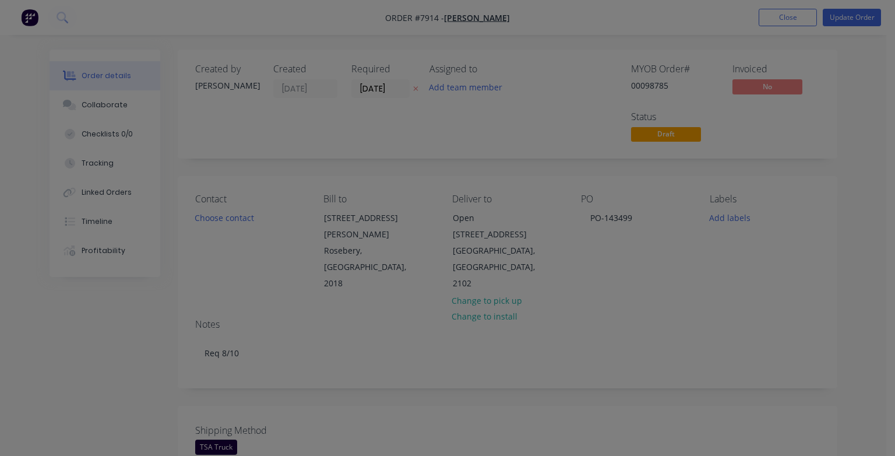
type input "$436.00"
type input "$50.00"
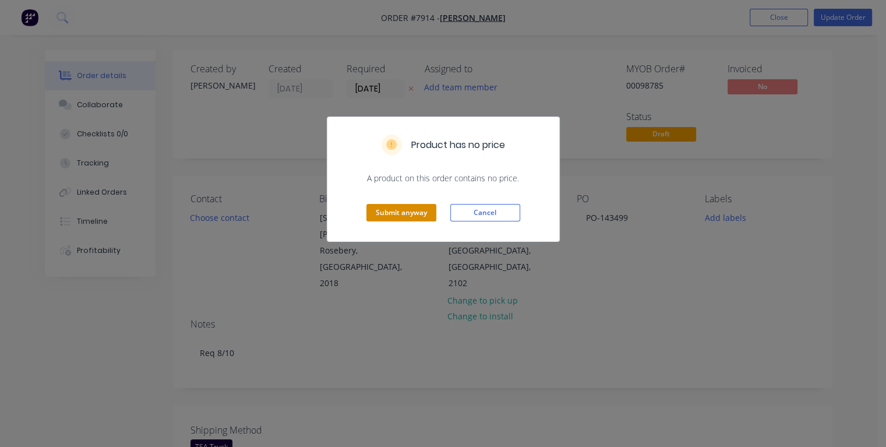
click at [426, 204] on button "Submit anyway" at bounding box center [401, 212] width 70 height 17
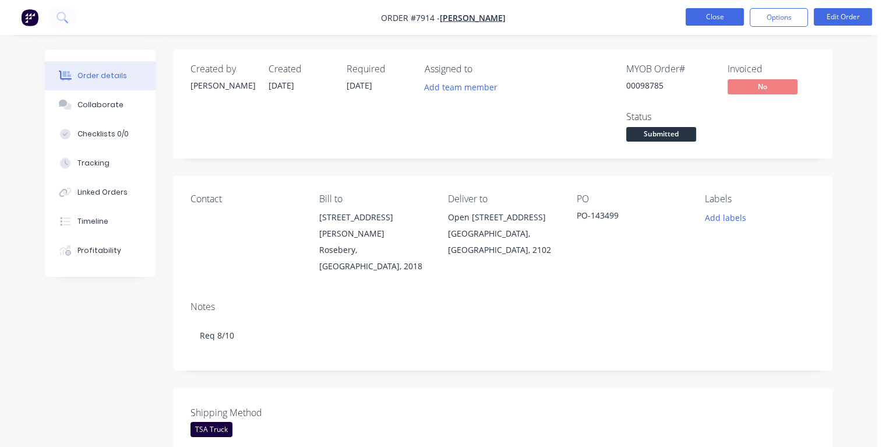
click at [718, 17] on button "Close" at bounding box center [715, 16] width 58 height 17
